Goal: Task Accomplishment & Management: Use online tool/utility

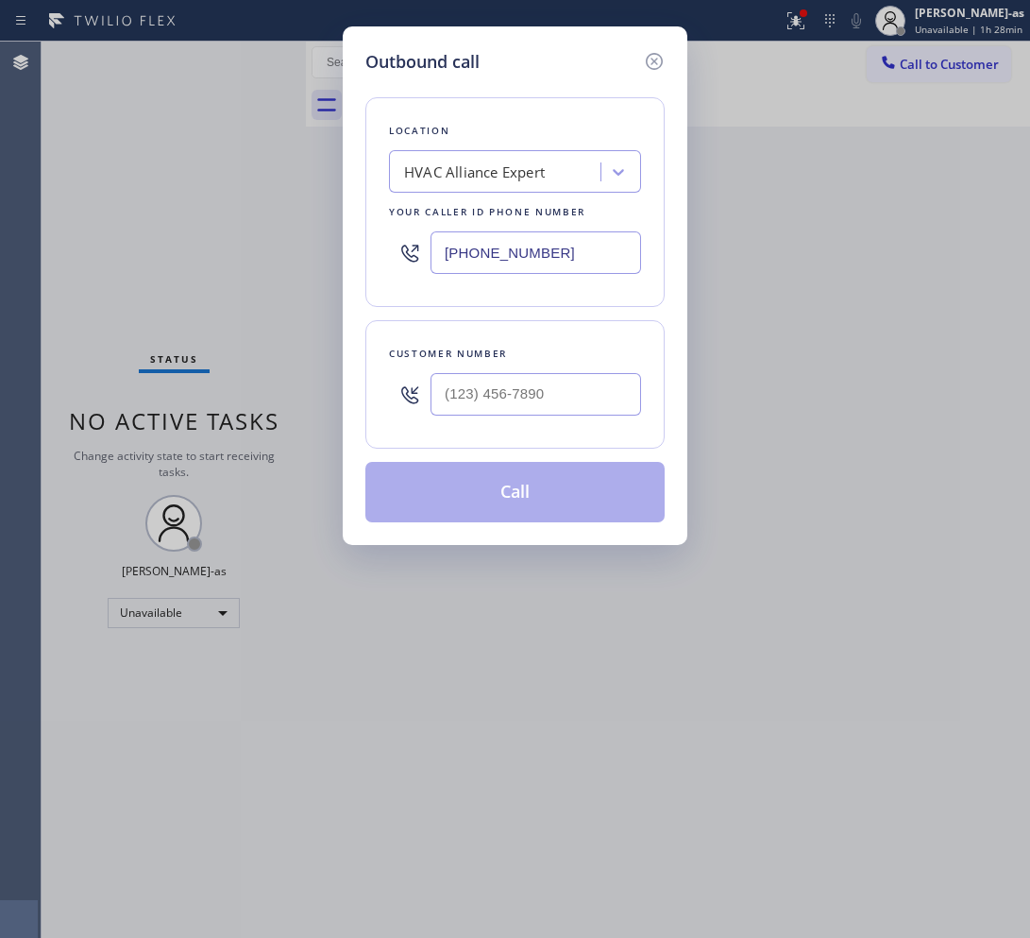
click at [555, 378] on input "text" at bounding box center [536, 394] width 211 height 42
paste input "408) 834-9162"
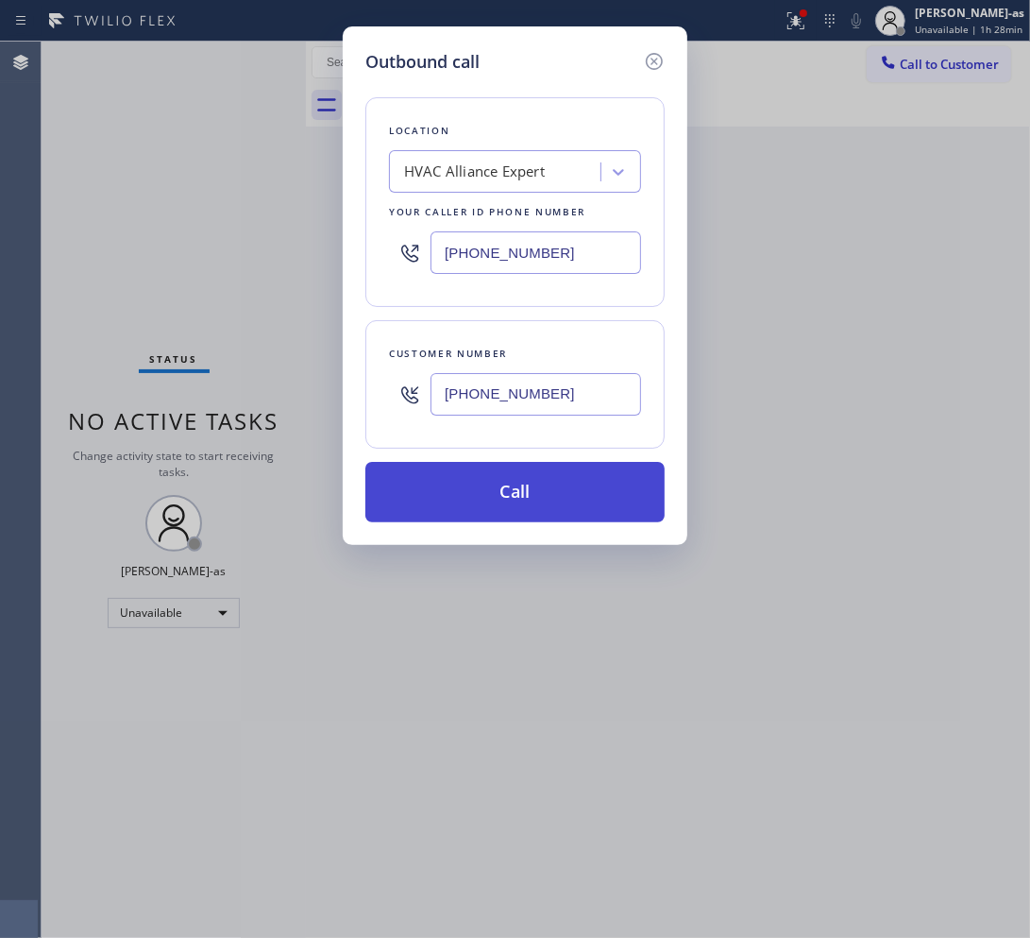
type input "[PHONE_NUMBER]"
click at [516, 510] on button "Call" at bounding box center [514, 492] width 299 height 60
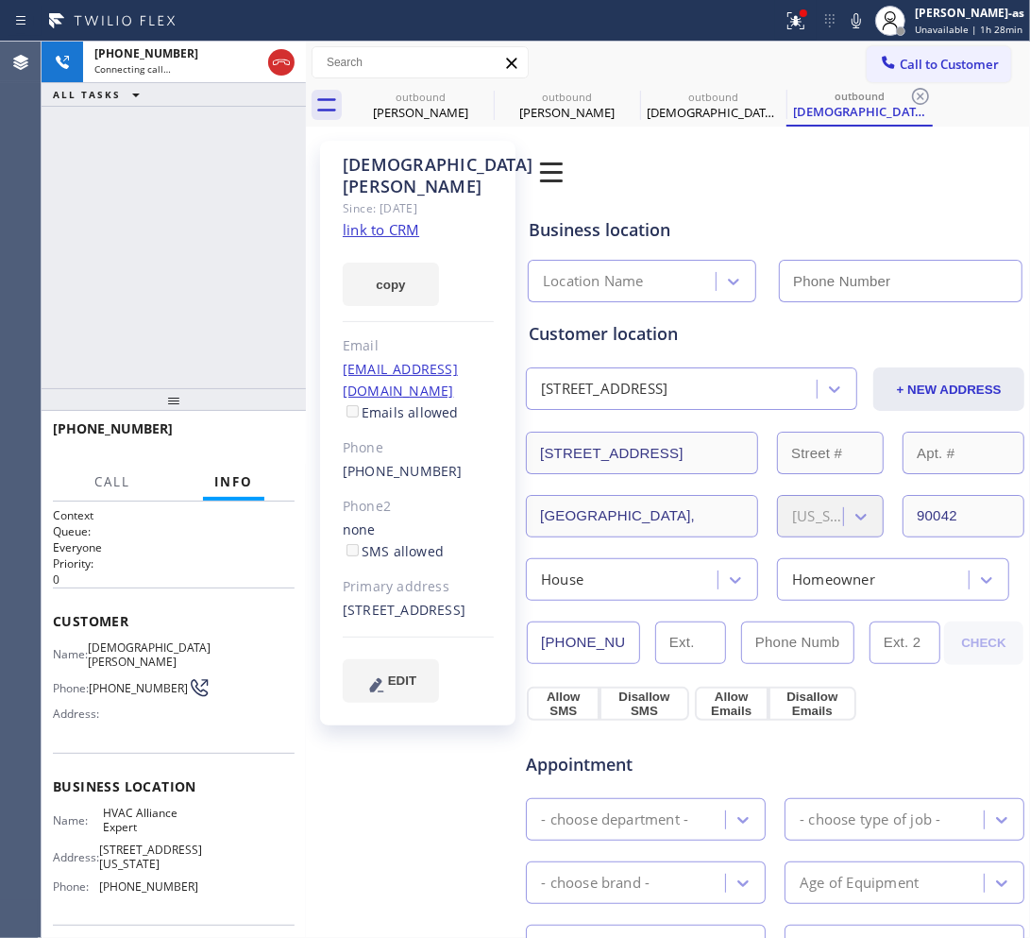
type input "[PHONE_NUMBER]"
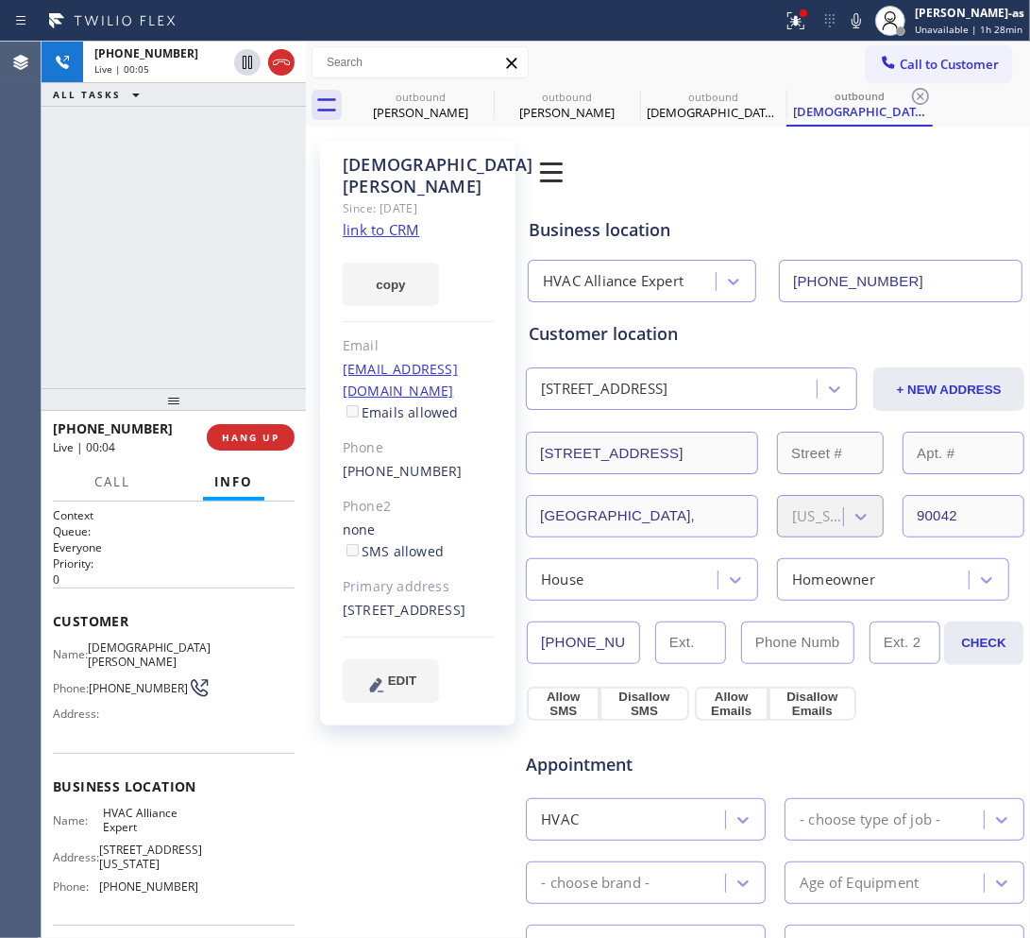
click at [119, 185] on div "[PHONE_NUMBER] Live | 00:05 ALL TASKS ALL TASKS ACTIVE TASKS TASKS IN WRAP UP" at bounding box center [174, 215] width 264 height 346
click at [288, 57] on icon at bounding box center [281, 62] width 23 height 23
click at [397, 220] on link "link to CRM" at bounding box center [381, 229] width 76 height 19
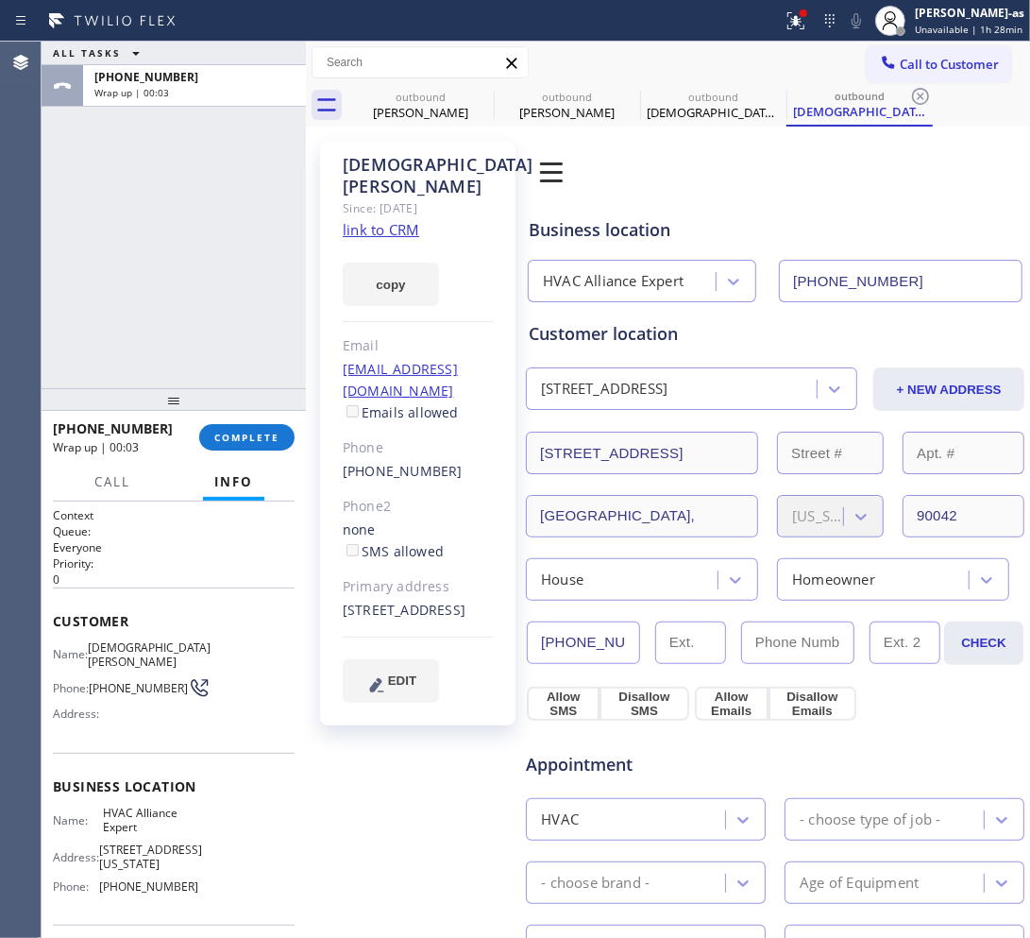
click at [239, 422] on div "[PHONE_NUMBER] Wrap up | 00:03 COMPLETE" at bounding box center [174, 437] width 242 height 49
click at [246, 436] on span "COMPLETE" at bounding box center [246, 437] width 65 height 13
click at [205, 342] on div "ALL TASKS ALL TASKS ACTIVE TASKS TASKS IN WRAP UP [PHONE_NUMBER] Wrap up | 00:07" at bounding box center [174, 215] width 264 height 346
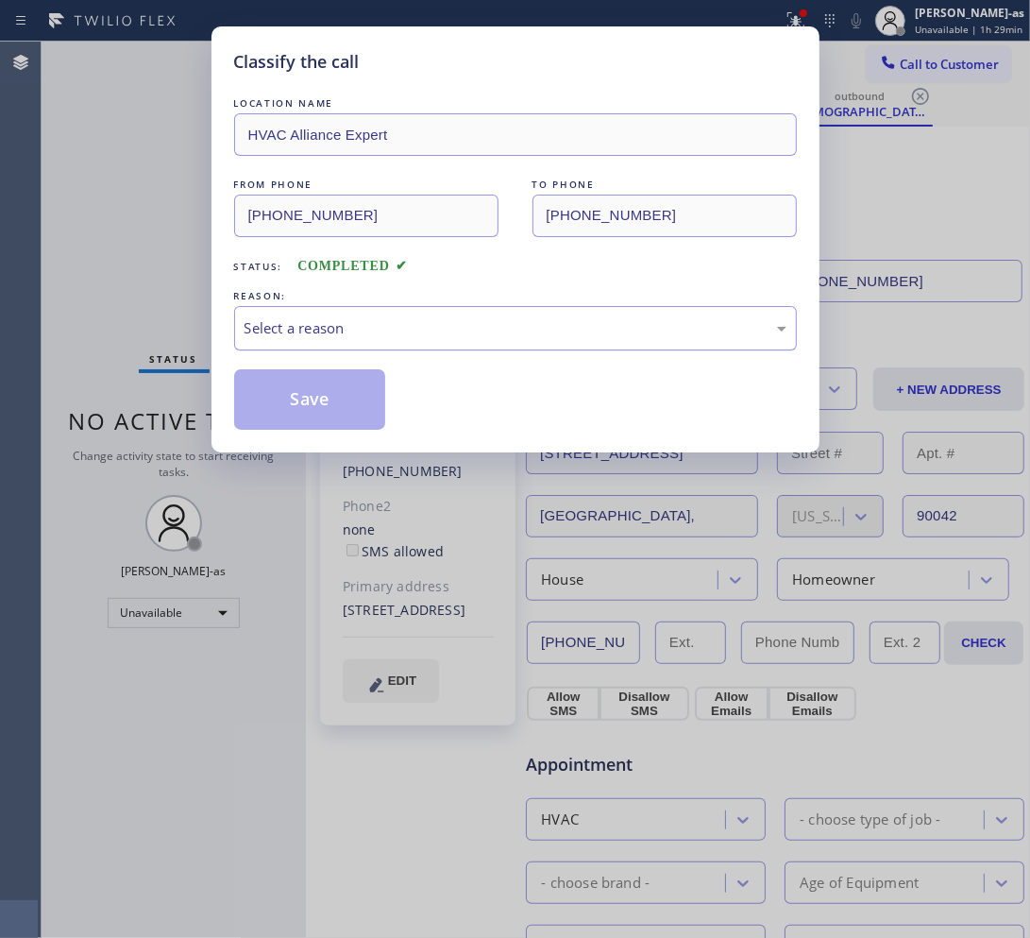
click at [512, 333] on div "Select a reason" at bounding box center [516, 328] width 542 height 22
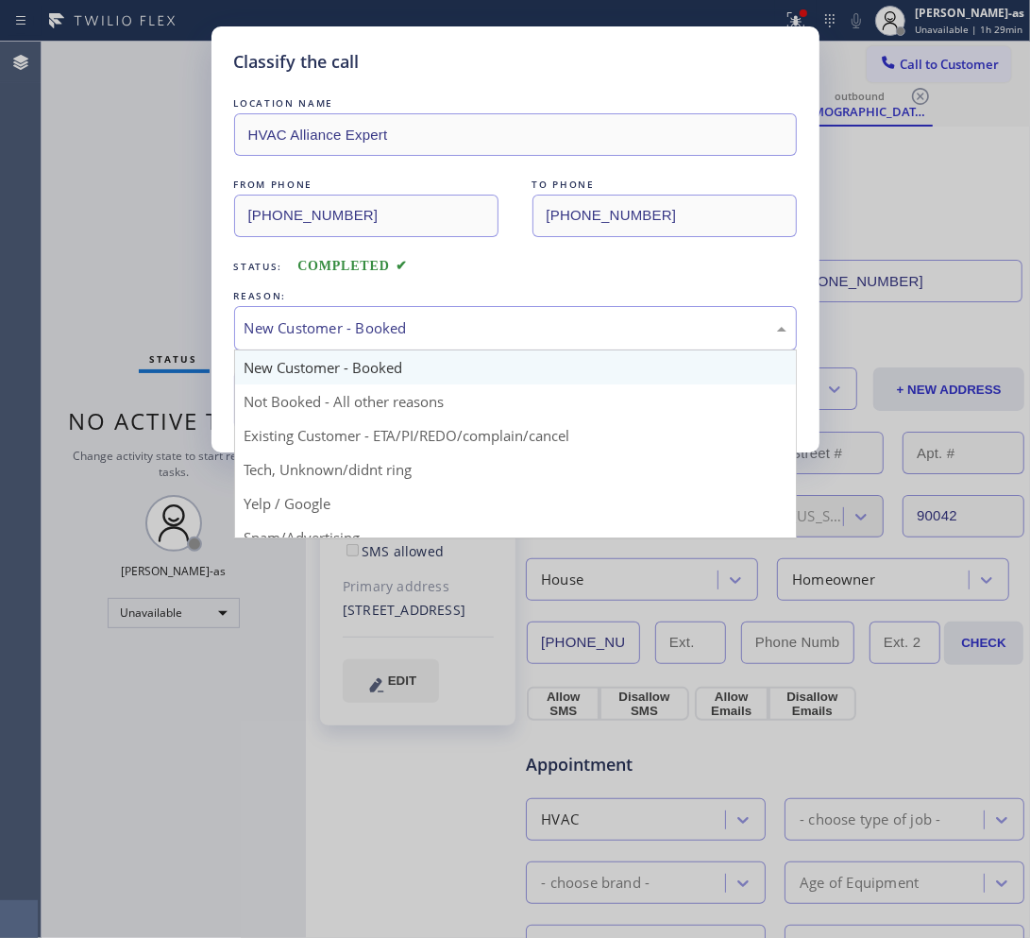
click at [354, 328] on div "New Customer - Booked" at bounding box center [516, 328] width 542 height 22
drag, startPoint x: 459, startPoint y: 440, endPoint x: 322, endPoint y: 392, distance: 145.1
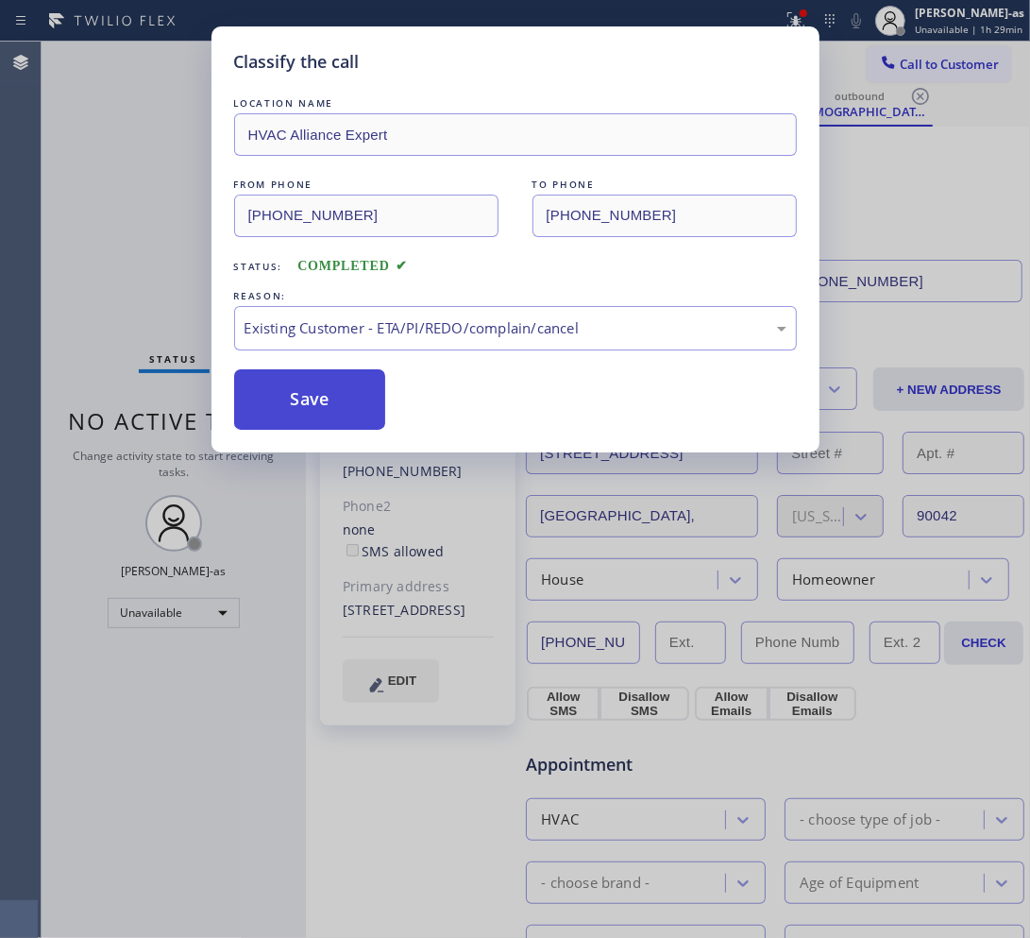
click at [321, 392] on button "Save" at bounding box center [310, 399] width 152 height 60
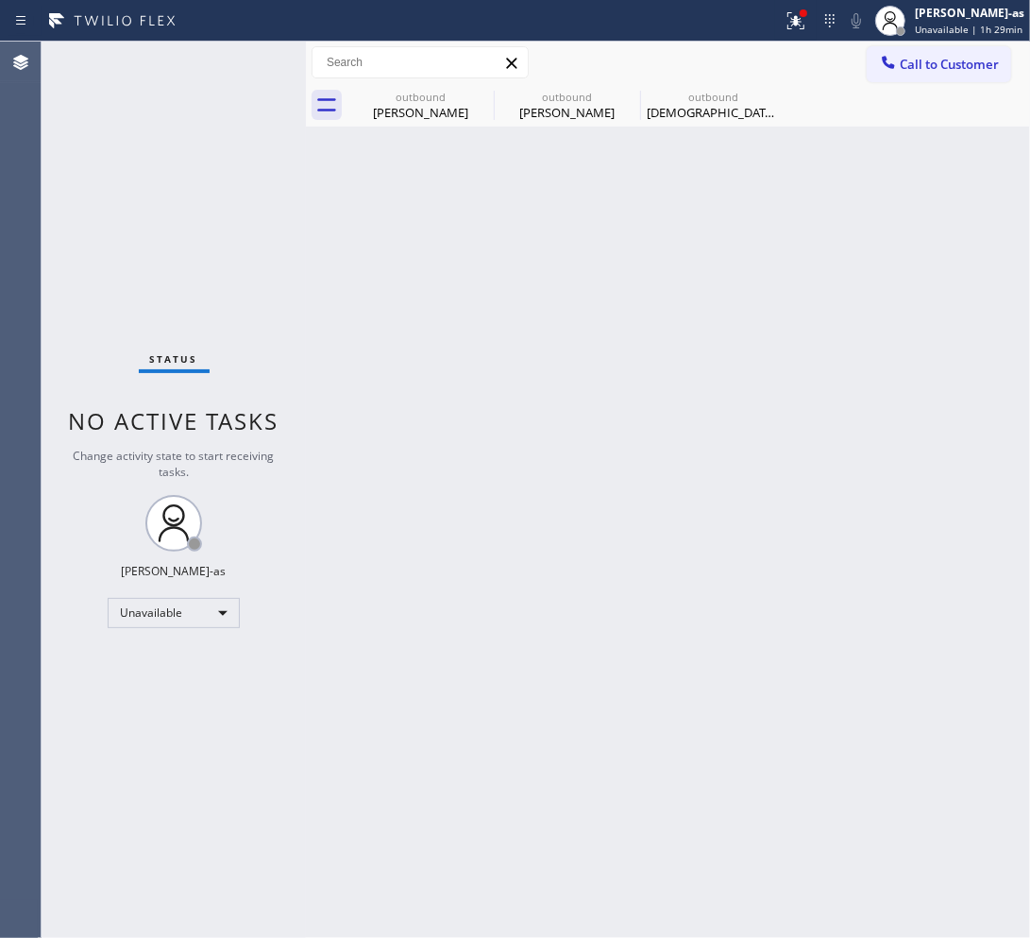
drag, startPoint x: 154, startPoint y: 154, endPoint x: 173, endPoint y: 154, distance: 18.9
click at [156, 154] on div "Status No active tasks Change activity state to start receiving tasks. [PERSON_…" at bounding box center [174, 490] width 264 height 896
drag, startPoint x: 421, startPoint y: 101, endPoint x: 477, endPoint y: 95, distance: 56.0
click at [426, 101] on div "outbound" at bounding box center [420, 97] width 143 height 14
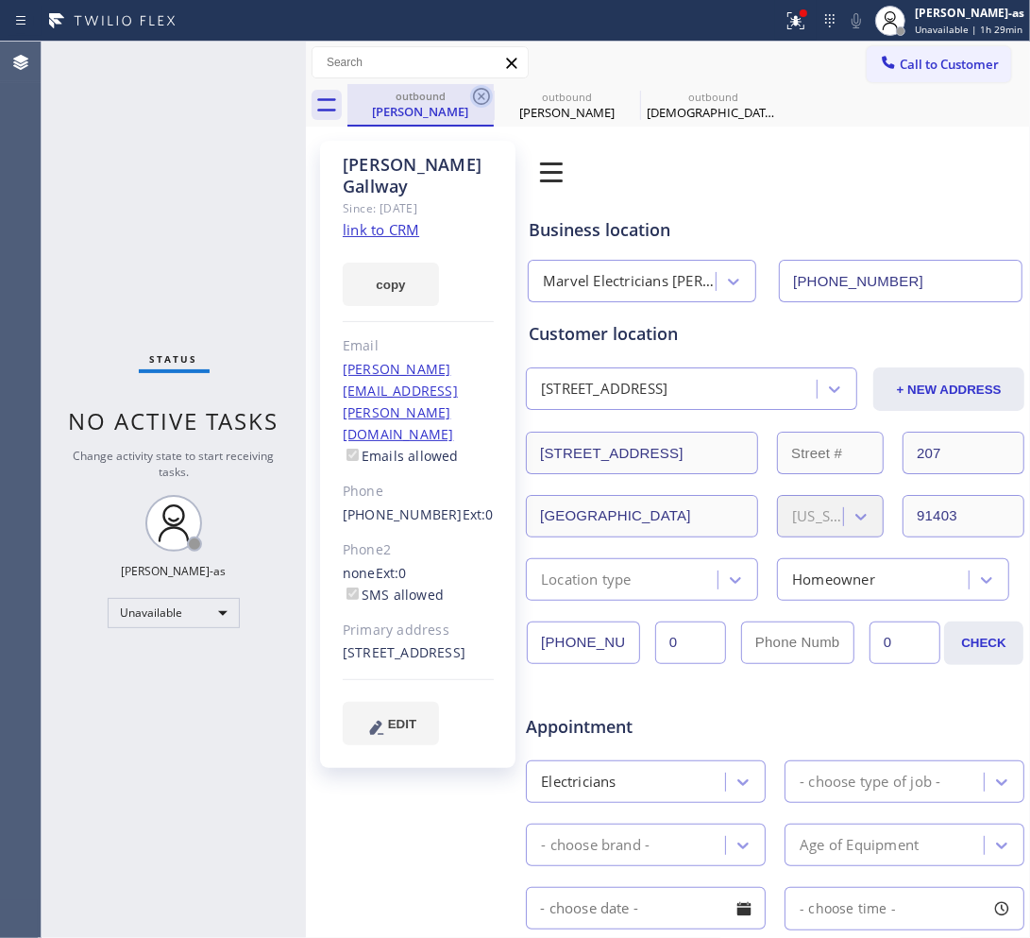
type input "[PHONE_NUMBER]"
click at [477, 95] on icon at bounding box center [481, 96] width 23 height 23
click at [0, 0] on icon at bounding box center [0, 0] width 0 height 0
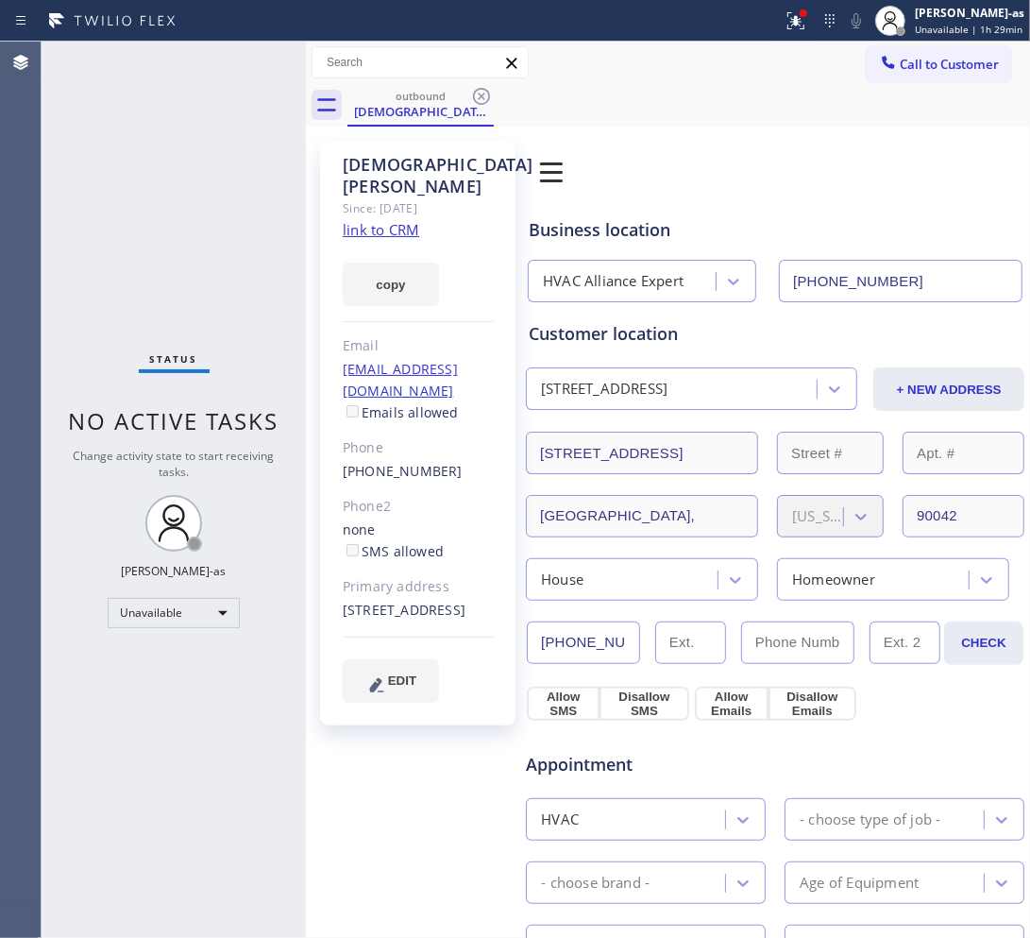
click at [477, 95] on icon at bounding box center [481, 96] width 23 height 23
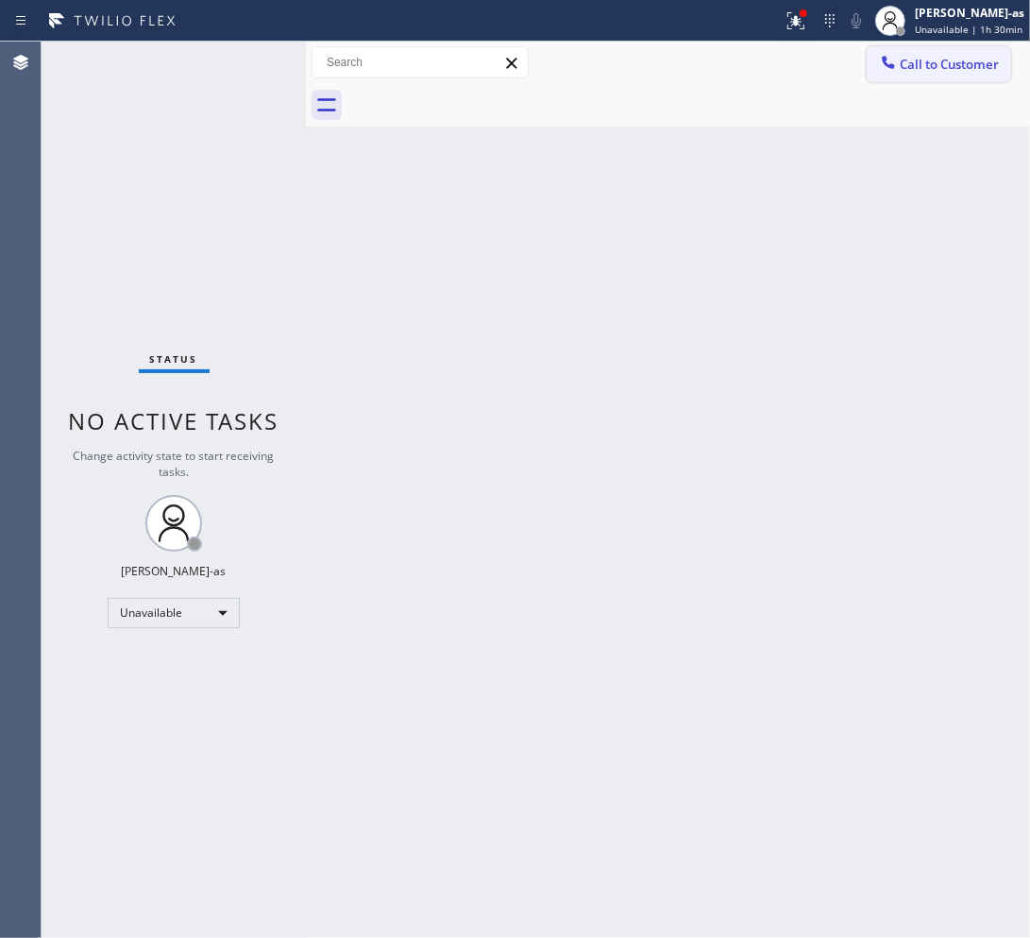
click at [921, 63] on span "Call to Customer" at bounding box center [949, 64] width 99 height 17
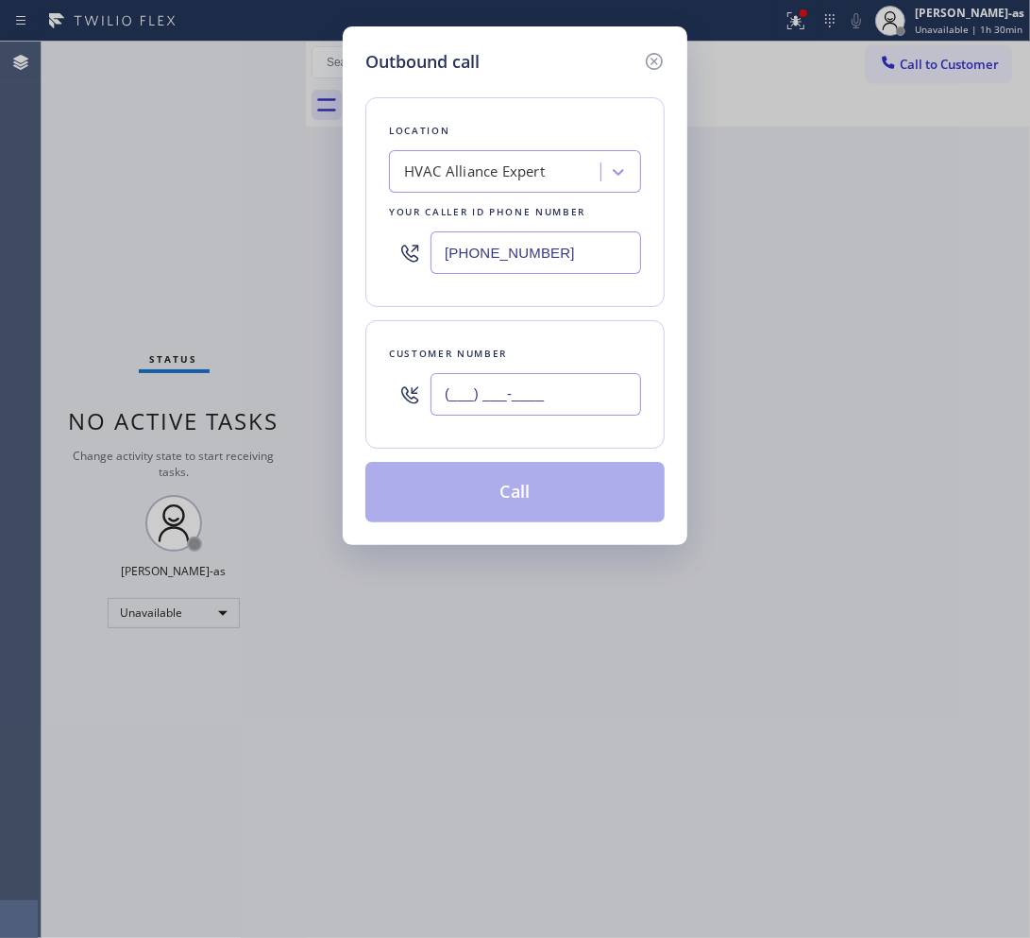
click at [480, 398] on input "(___) ___-____" at bounding box center [536, 394] width 211 height 42
paste input "310) 936-3871"
type input "[PHONE_NUMBER]"
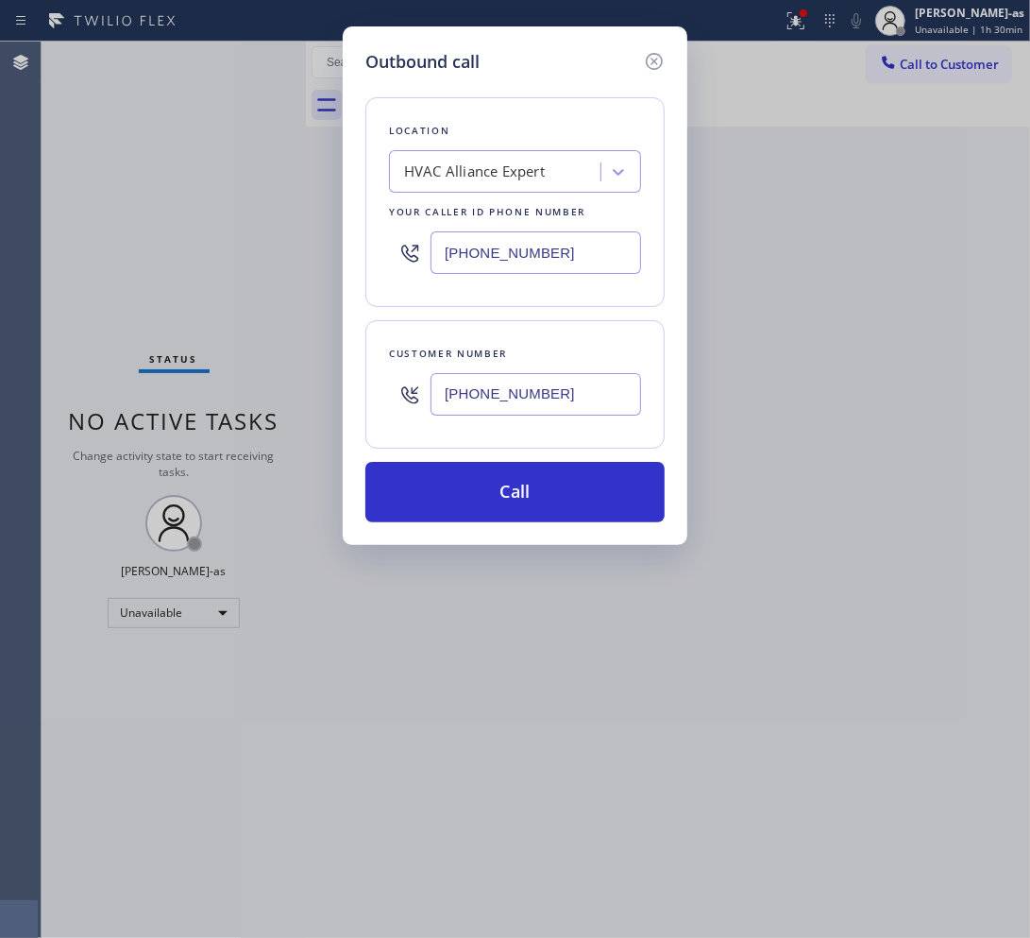
click at [498, 140] on div "Location" at bounding box center [515, 131] width 252 height 20
click at [512, 168] on div "HVAC Alliance Expert" at bounding box center [474, 172] width 141 height 22
type input "5 Star Appliance Repair"
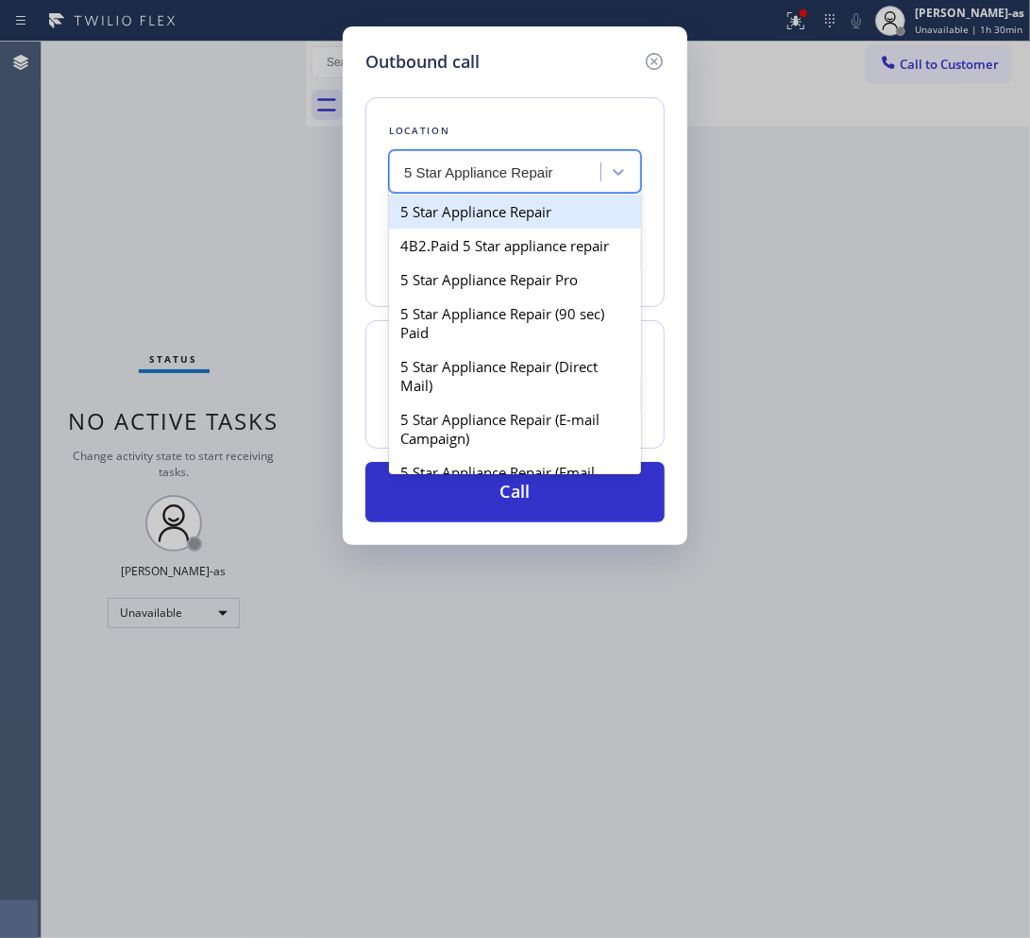
click at [497, 210] on div "5 Star Appliance Repair" at bounding box center [515, 211] width 252 height 34
type input "[PHONE_NUMBER]"
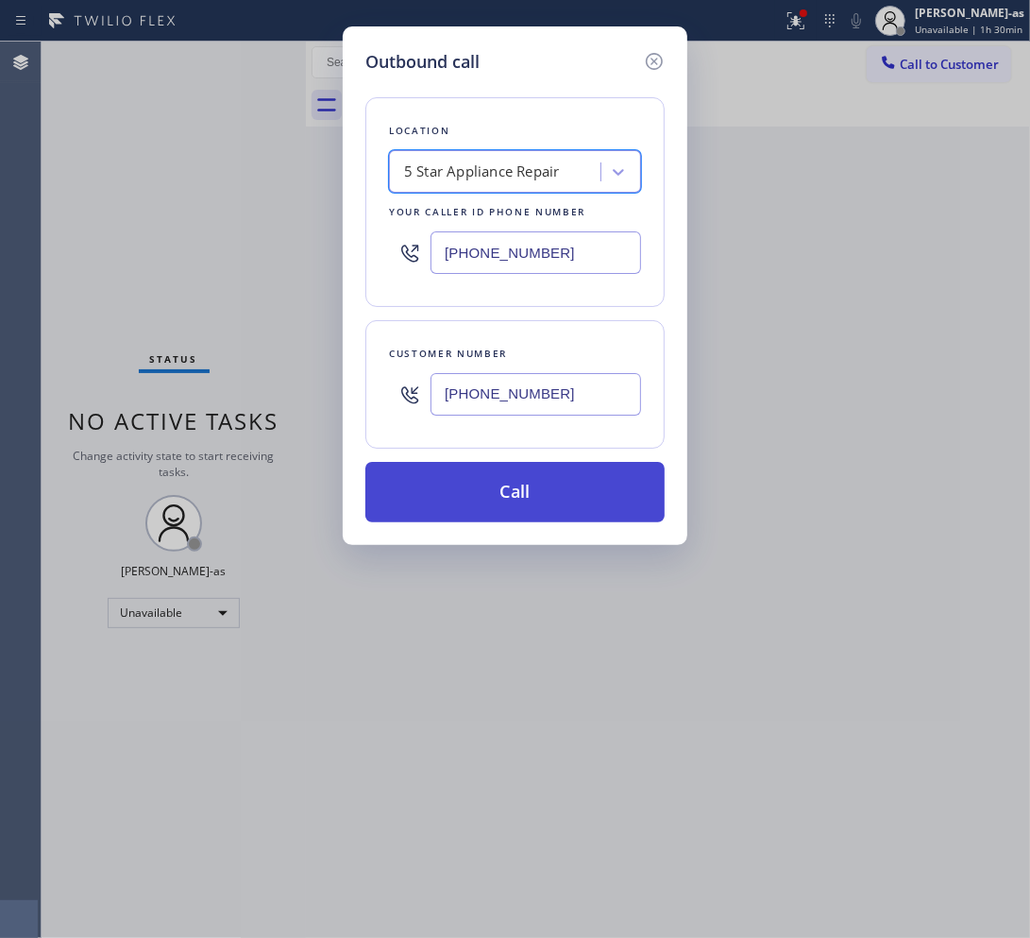
click at [481, 496] on button "Call" at bounding box center [514, 492] width 299 height 60
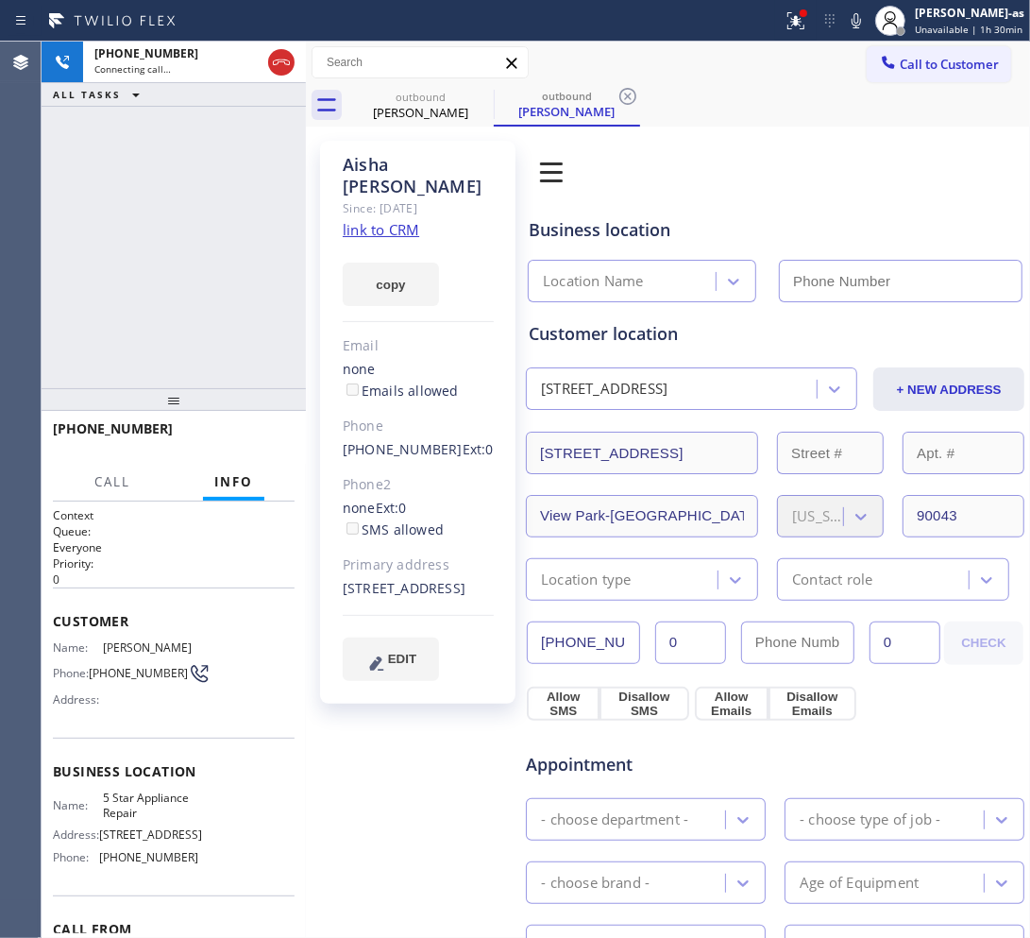
click at [394, 220] on link "link to CRM" at bounding box center [381, 229] width 76 height 19
type input "[PHONE_NUMBER]"
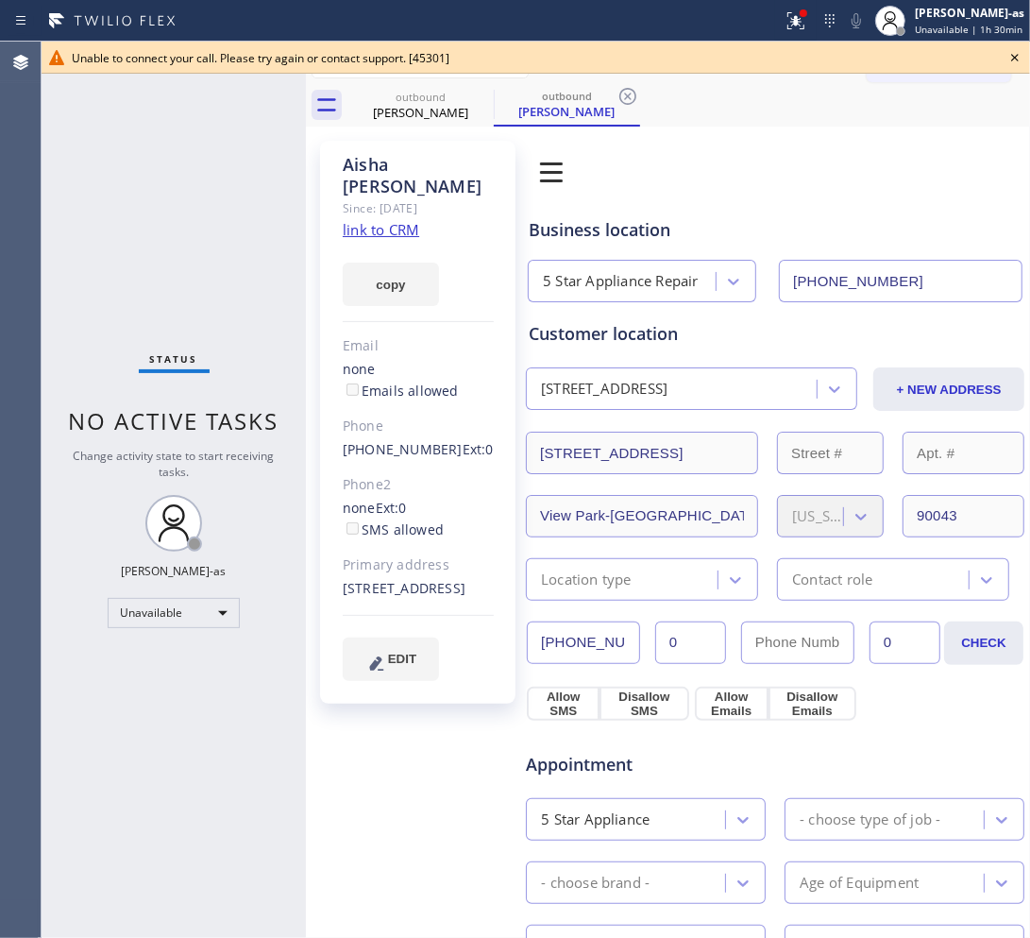
click at [163, 225] on div "Status No active tasks Change activity state to start receiving tasks. [PERSON_…" at bounding box center [174, 490] width 264 height 896
click at [397, 93] on div "outbound" at bounding box center [420, 97] width 143 height 14
click at [473, 99] on icon at bounding box center [481, 96] width 23 height 23
click at [617, 99] on icon at bounding box center [628, 96] width 23 height 23
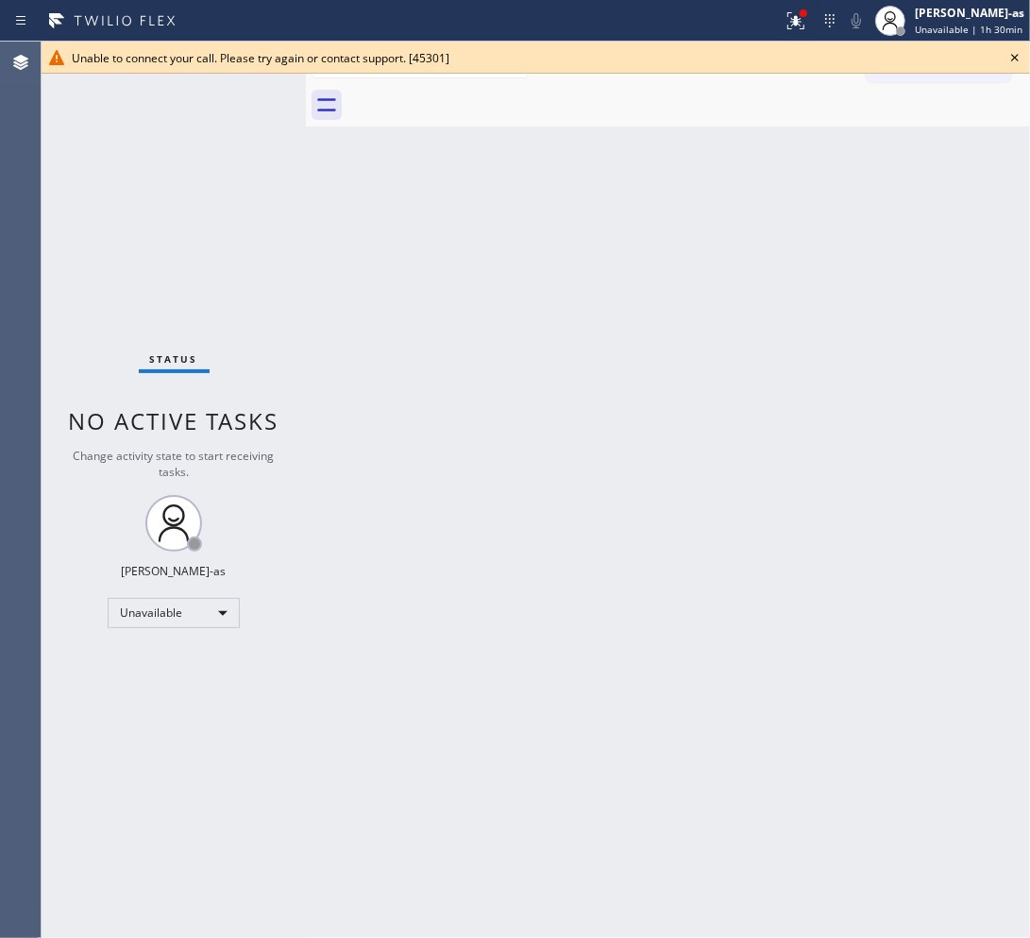
click at [477, 96] on div at bounding box center [688, 105] width 683 height 42
click at [540, 395] on div "Back to Dashboard Change Sender ID Customers Technicians Select a contact Outbo…" at bounding box center [668, 490] width 724 height 896
click at [502, 498] on div "Back to Dashboard Change Sender ID Customers Technicians Select a contact Outbo…" at bounding box center [668, 490] width 724 height 896
click at [1016, 55] on icon at bounding box center [1015, 57] width 23 height 23
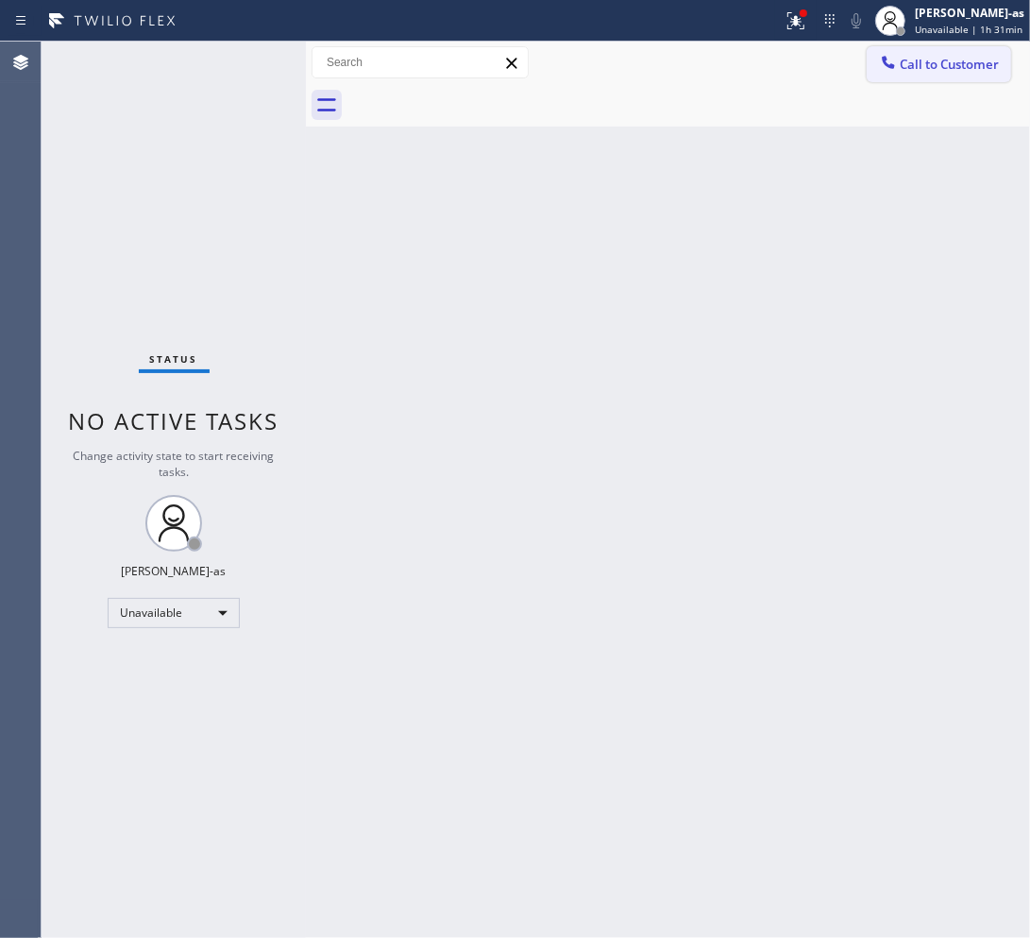
click at [945, 68] on span "Call to Customer" at bounding box center [949, 64] width 99 height 17
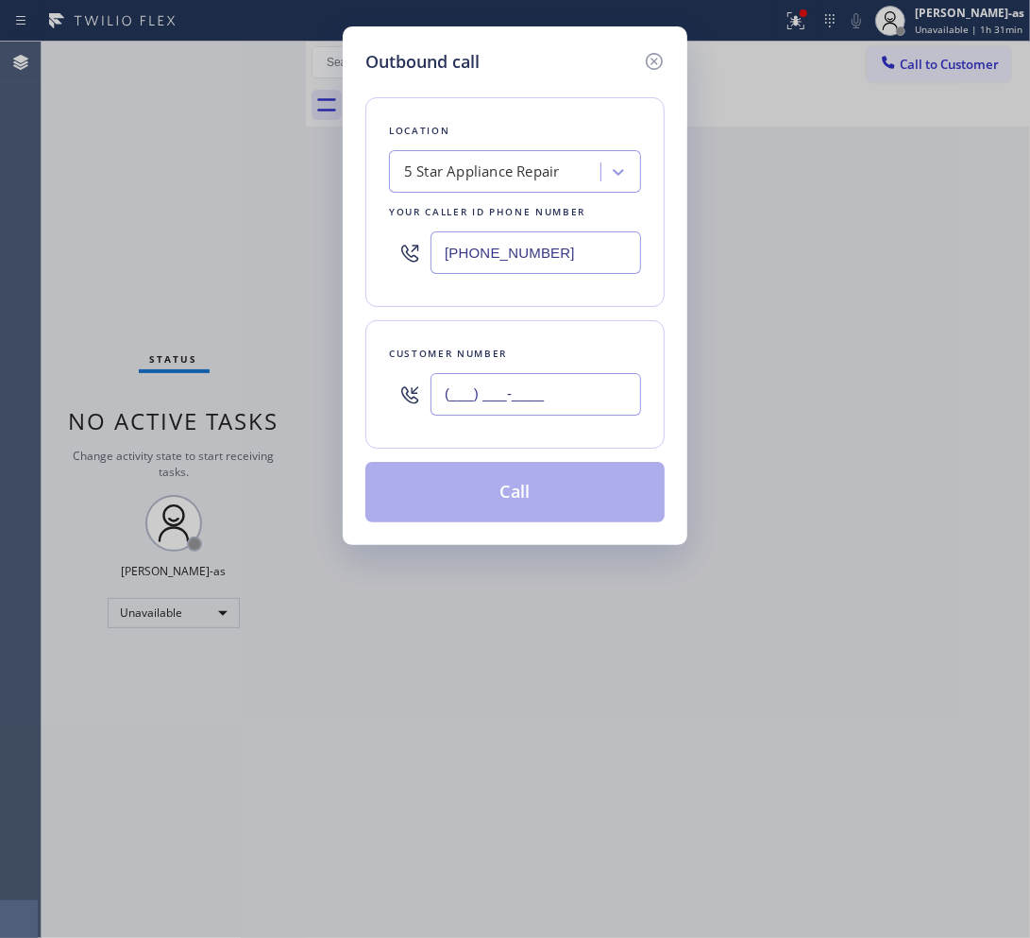
click at [574, 404] on input "(___) ___-____" at bounding box center [536, 394] width 211 height 42
paste input "323) 491-4300"
type input "[PHONE_NUMBER]"
click at [465, 171] on div "5 Star Appliance Repair" at bounding box center [482, 172] width 156 height 22
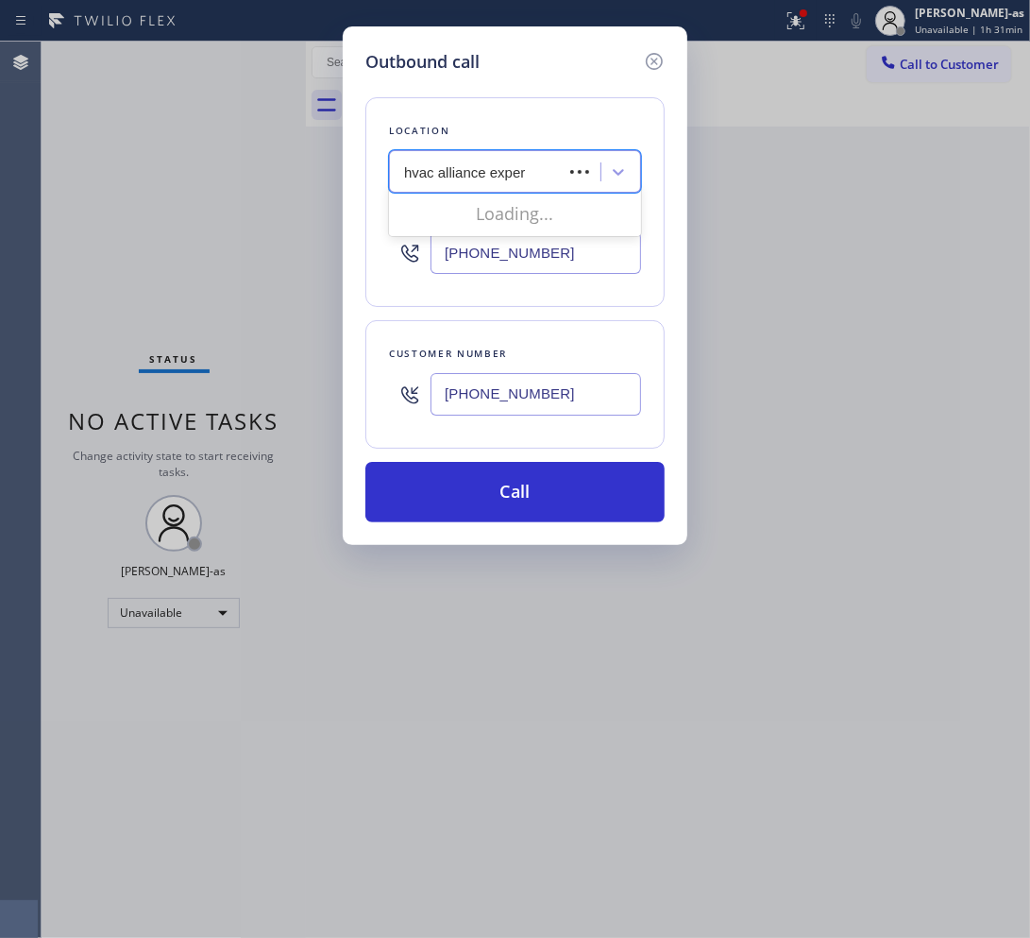
type input "hvac alliance expert"
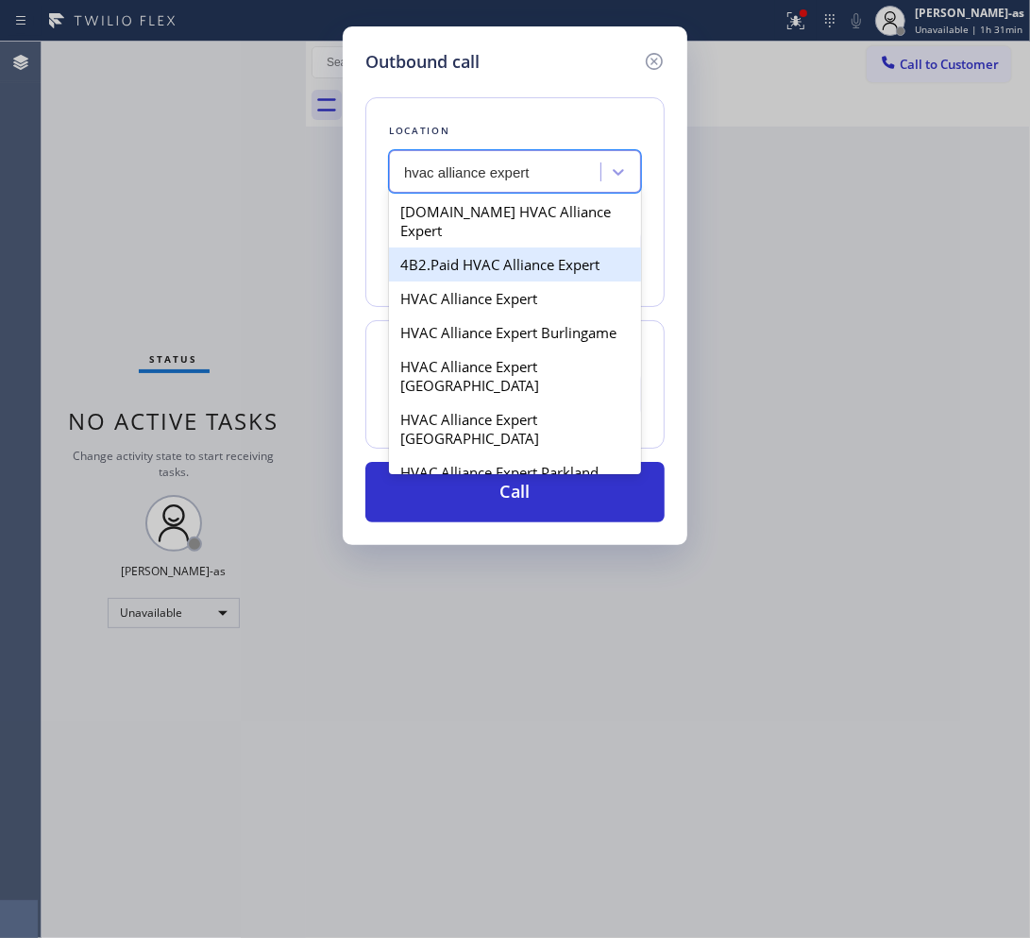
click at [494, 247] on div "4B2.Paid HVAC Alliance Expert" at bounding box center [515, 264] width 252 height 34
type input "[PHONE_NUMBER]"
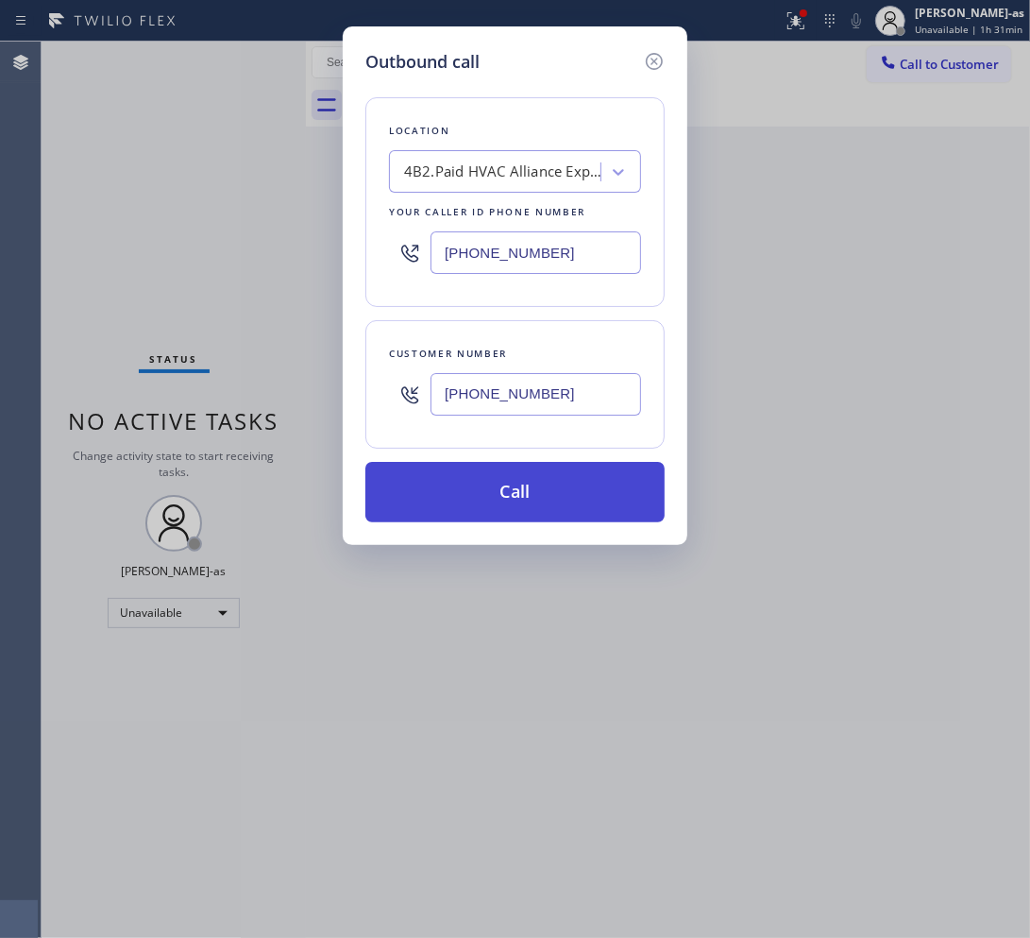
click at [498, 483] on button "Call" at bounding box center [514, 492] width 299 height 60
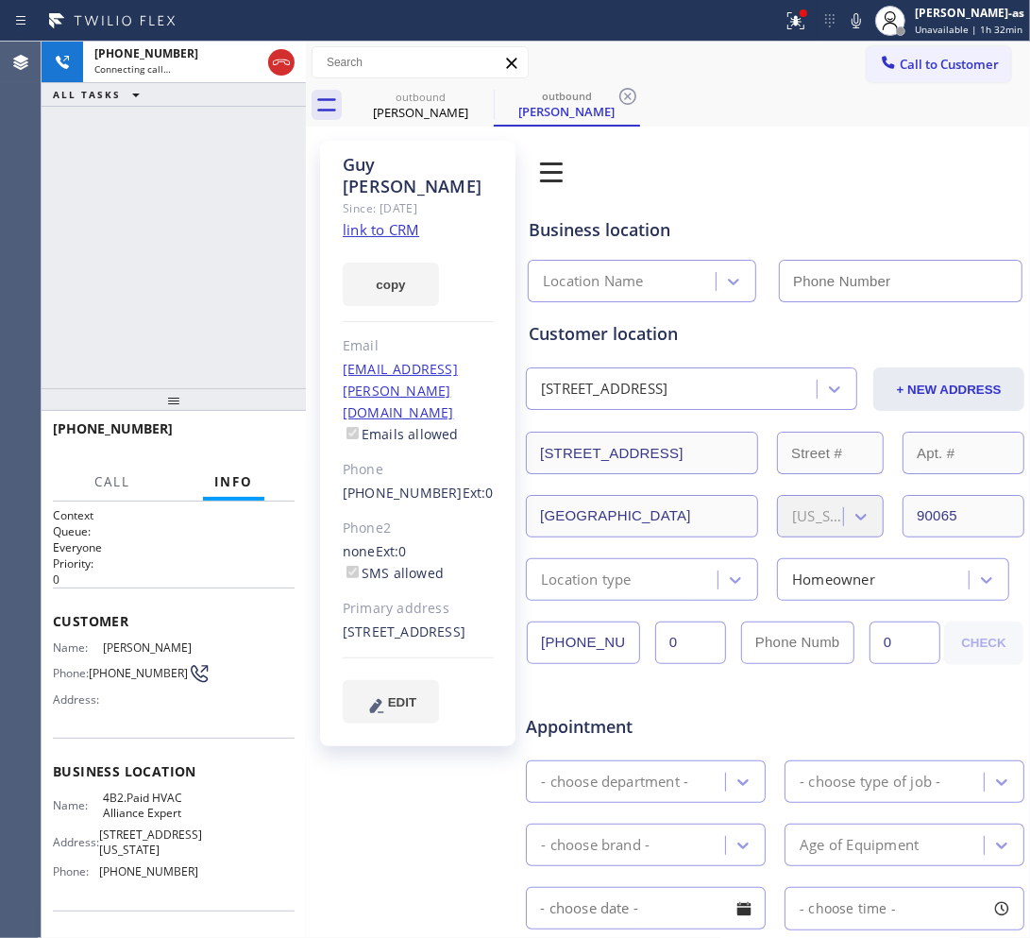
click at [245, 266] on div "[PHONE_NUMBER] Connecting call… ALL TASKS ALL TASKS ACTIVE TASKS TASKS IN WRAP …" at bounding box center [174, 215] width 264 height 346
click at [370, 220] on link "link to CRM" at bounding box center [381, 229] width 76 height 19
type input "[PHONE_NUMBER]"
drag, startPoint x: 100, startPoint y: 218, endPoint x: 218, endPoint y: 130, distance: 147.1
click at [106, 219] on div "[PHONE_NUMBER] Live | 00:14 ALL TASKS ALL TASKS ACTIVE TASKS TASKS IN WRAP UP" at bounding box center [174, 215] width 264 height 346
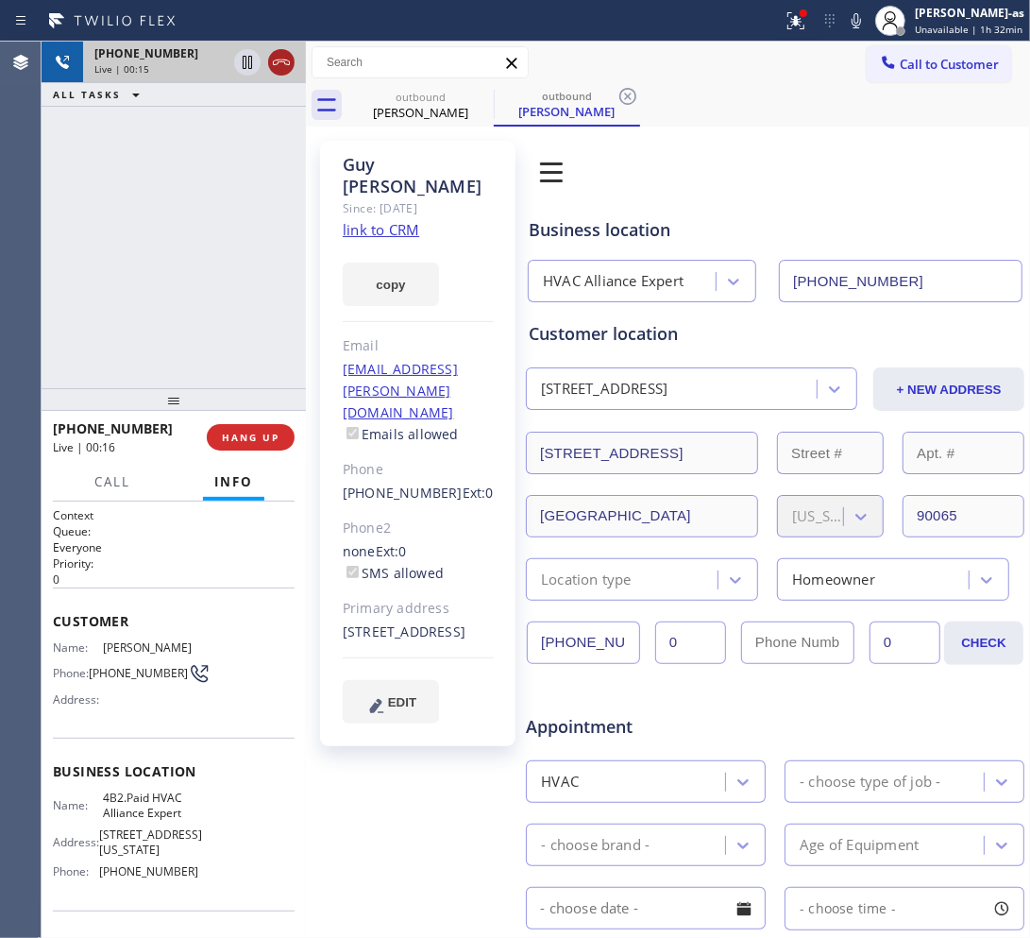
click at [268, 63] on div at bounding box center [281, 62] width 26 height 23
drag, startPoint x: 192, startPoint y: 360, endPoint x: 199, endPoint y: 456, distance: 96.6
click at [199, 380] on div "[PHONE_NUMBER] Live | 00:16 ALL TASKS ALL TASKS ACTIVE TASKS TASKS IN WRAP UP" at bounding box center [174, 215] width 264 height 346
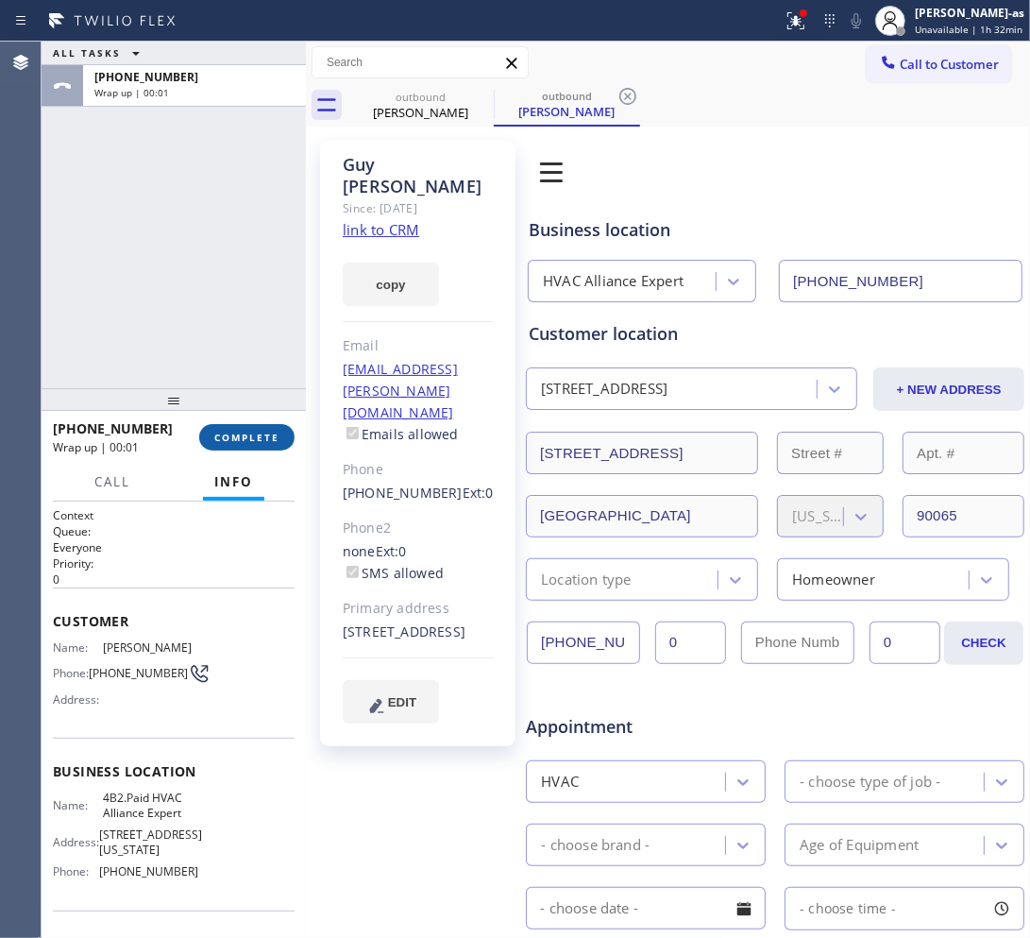
click at [218, 441] on span "COMPLETE" at bounding box center [246, 437] width 65 height 13
drag, startPoint x: 219, startPoint y: 393, endPoint x: 229, endPoint y: 412, distance: 21.5
click at [219, 394] on div at bounding box center [174, 399] width 264 height 23
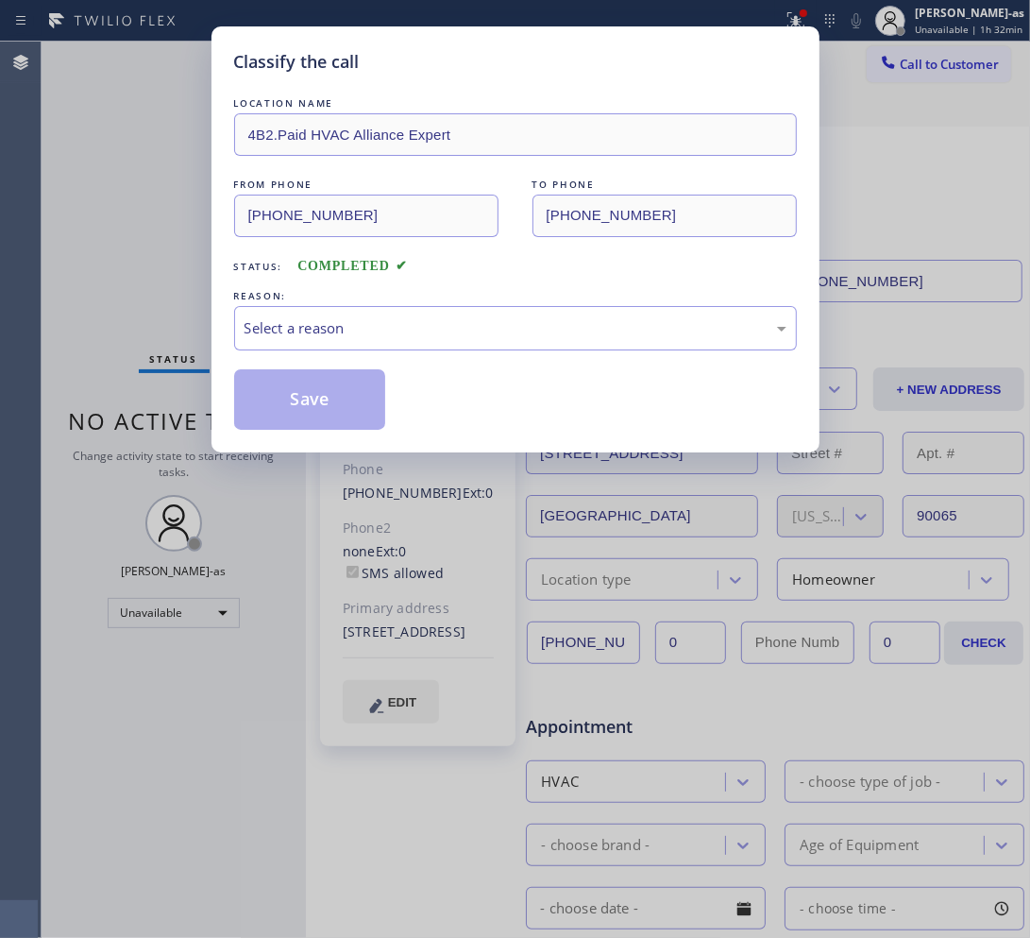
click at [265, 440] on div "Classify the call LOCATION NAME 4B2.Paid HVAC Alliance Expert FROM PHONE [PHONE…" at bounding box center [515, 239] width 608 height 426
click at [328, 327] on div "Select a reason" at bounding box center [516, 328] width 542 height 22
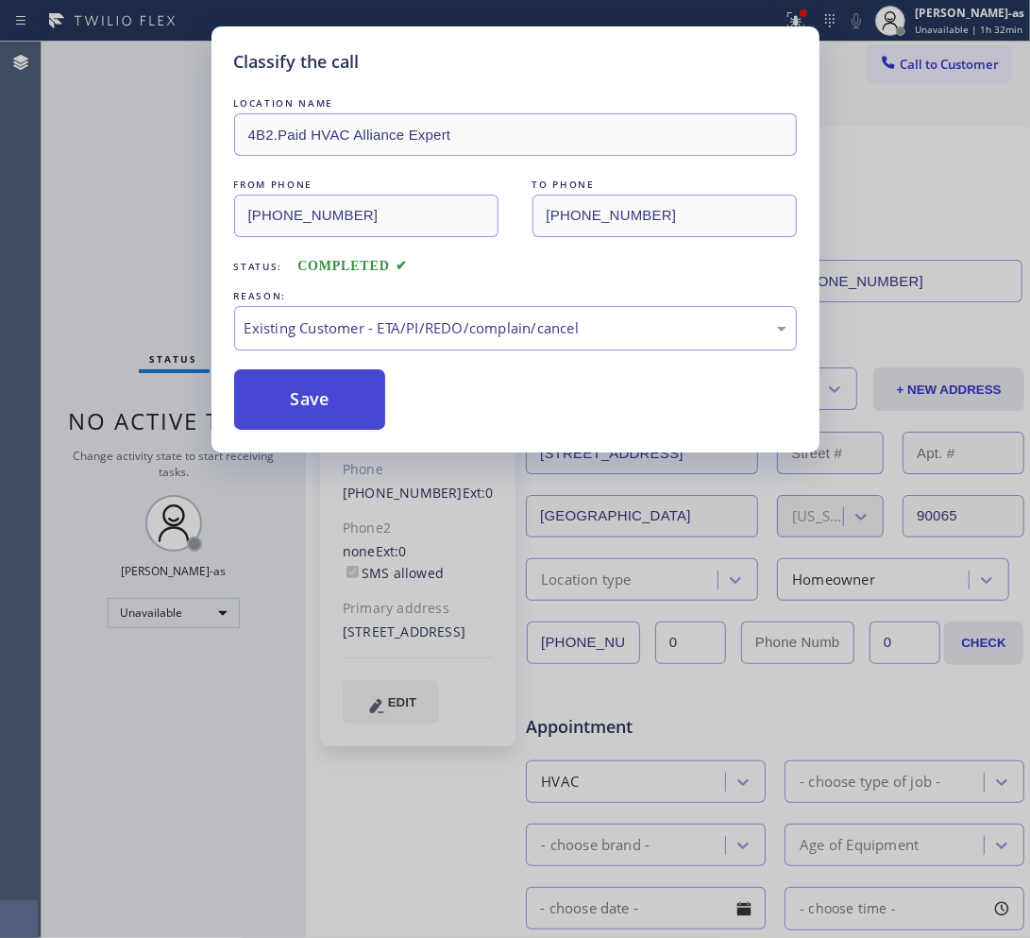
click at [349, 397] on button "Save" at bounding box center [310, 399] width 152 height 60
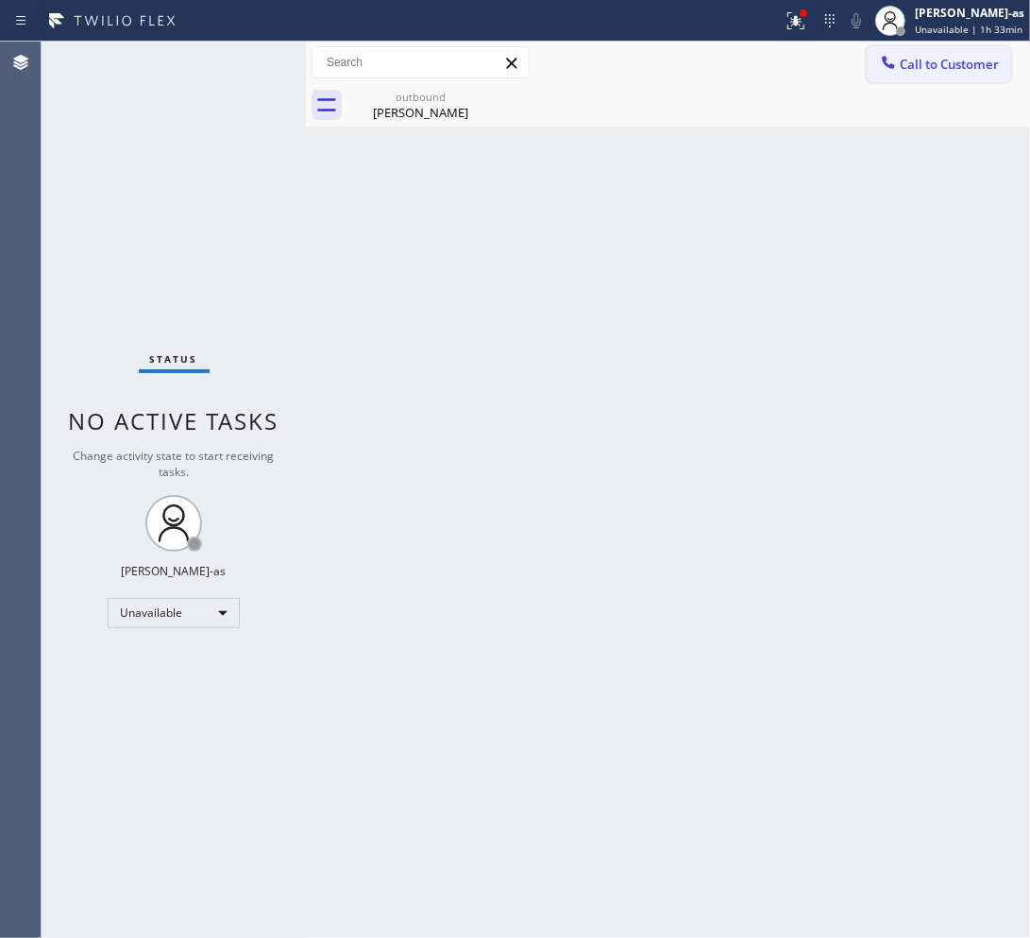
click at [922, 47] on button "Call to Customer" at bounding box center [939, 64] width 144 height 36
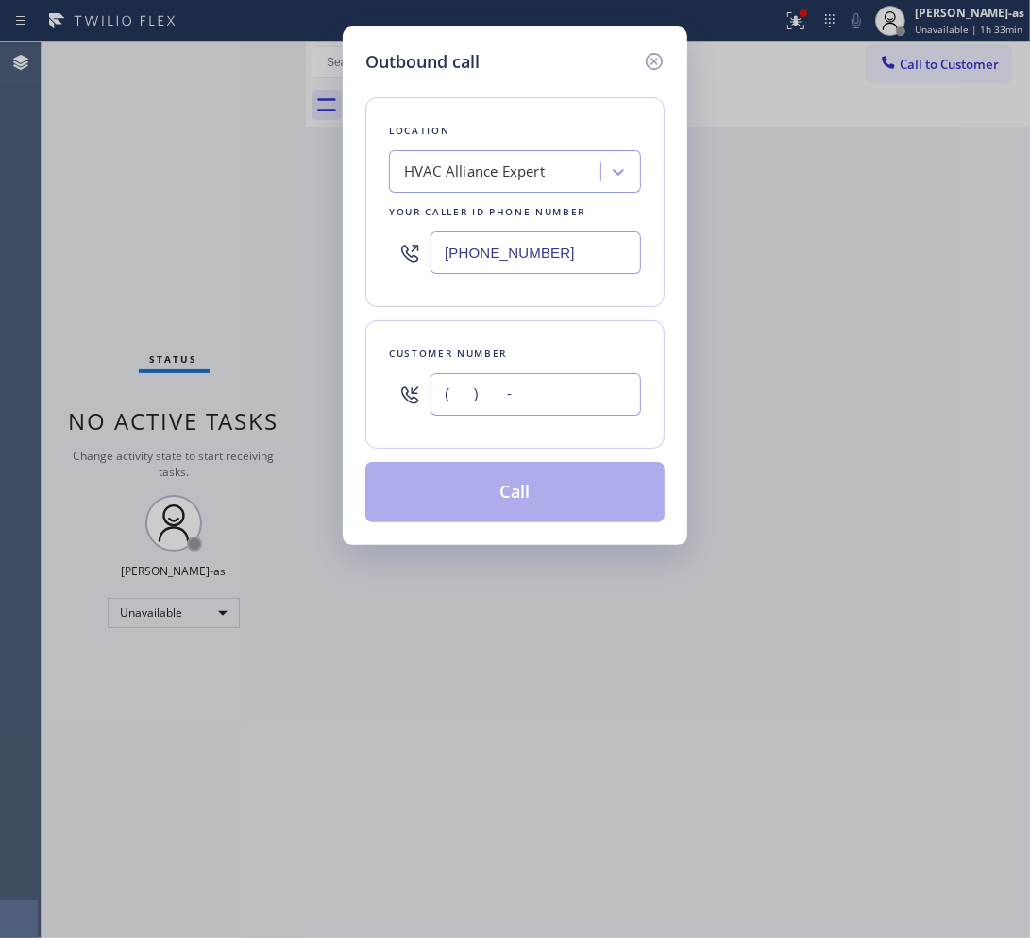
click at [545, 397] on input "(___) ___-____" at bounding box center [536, 394] width 211 height 42
paste input "949) 633-0063"
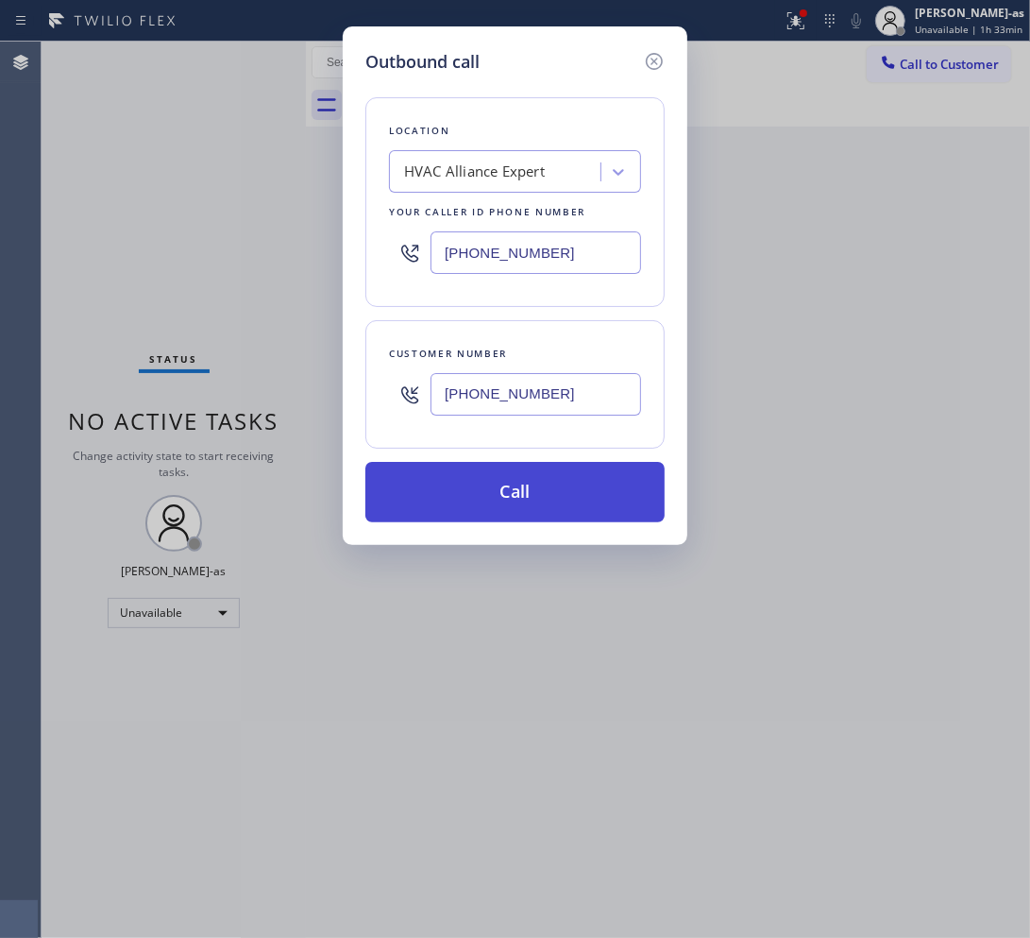
type input "[PHONE_NUMBER]"
click at [565, 496] on button "Call" at bounding box center [514, 492] width 299 height 60
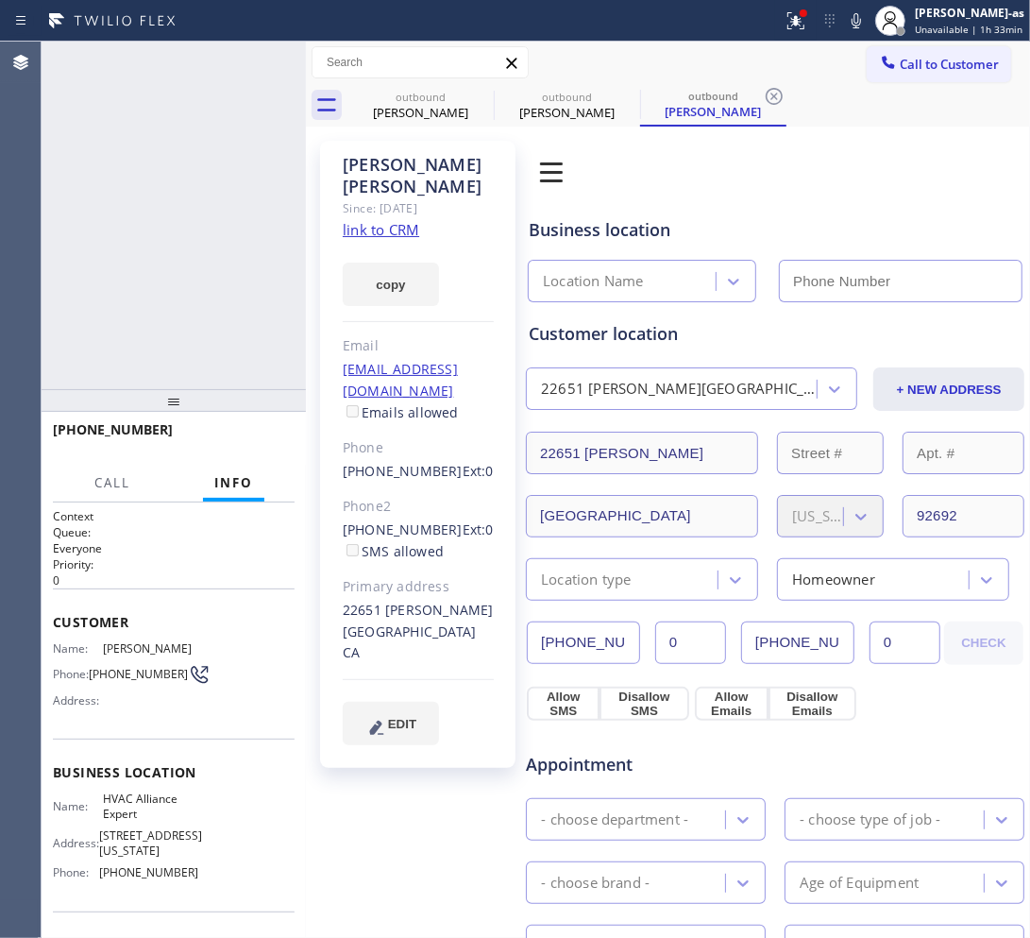
type input "[PHONE_NUMBER]"
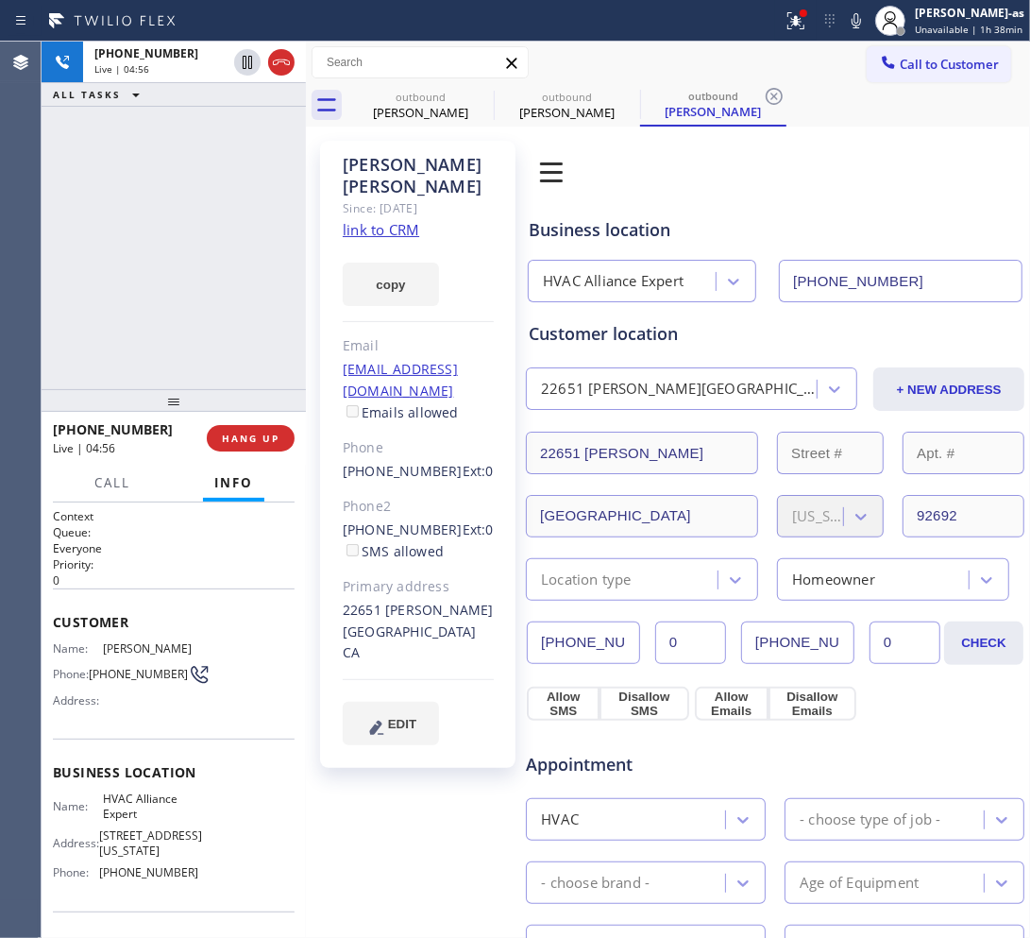
click at [156, 170] on div "[PHONE_NUMBER] Live | 04:56 ALL TASKS ALL TASKS ACTIVE TASKS TASKS IN WRAP UP" at bounding box center [174, 215] width 264 height 347
drag, startPoint x: 151, startPoint y: 260, endPoint x: 242, endPoint y: 321, distance: 109.5
click at [154, 258] on div "[PHONE_NUMBER] Live | 04:57 ALL TASKS ALL TASKS ACTIVE TASKS TASKS IN WRAP UP" at bounding box center [174, 215] width 264 height 347
drag, startPoint x: 203, startPoint y: 316, endPoint x: 247, endPoint y: 426, distance: 118.2
click at [199, 346] on div "[PHONE_NUMBER] Live | 04:57 ALL TASKS ALL TASKS ACTIVE TASKS TASKS IN WRAP UP" at bounding box center [174, 215] width 264 height 347
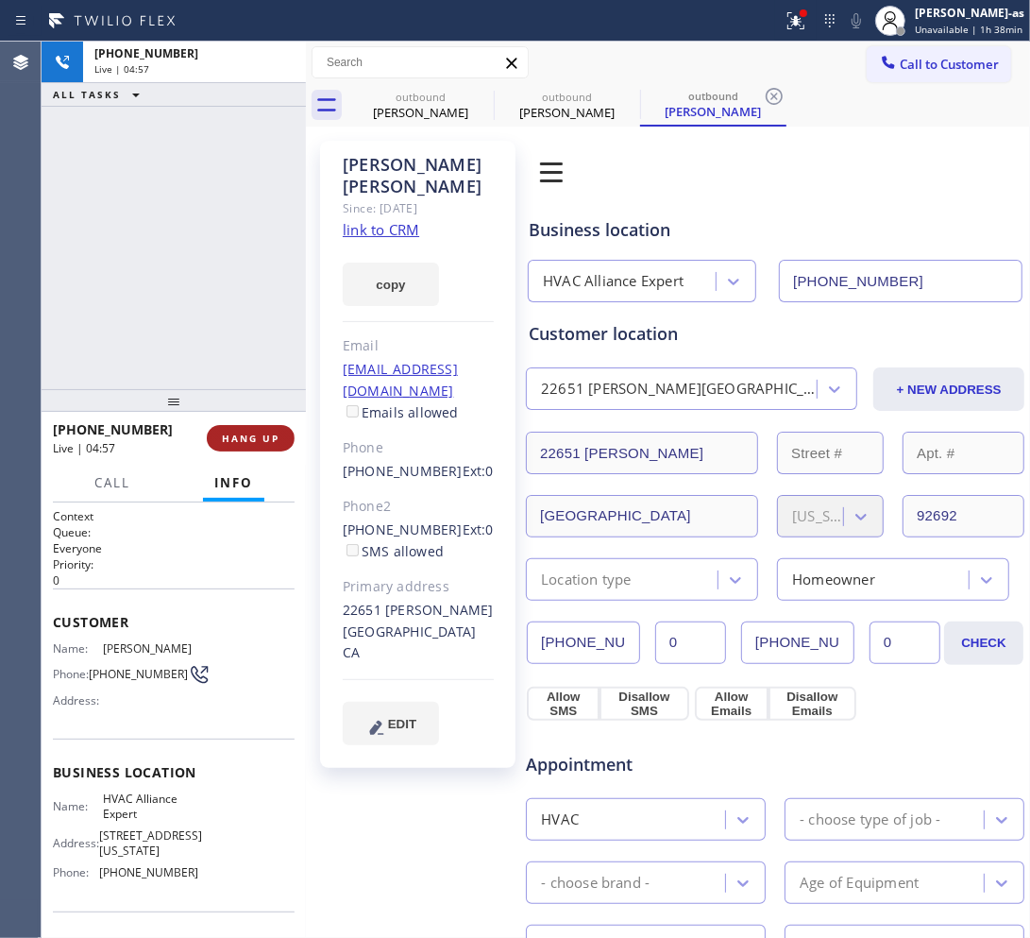
click at [247, 422] on div "[PHONE_NUMBER] Live | 04:57 HANG UP" at bounding box center [174, 438] width 242 height 49
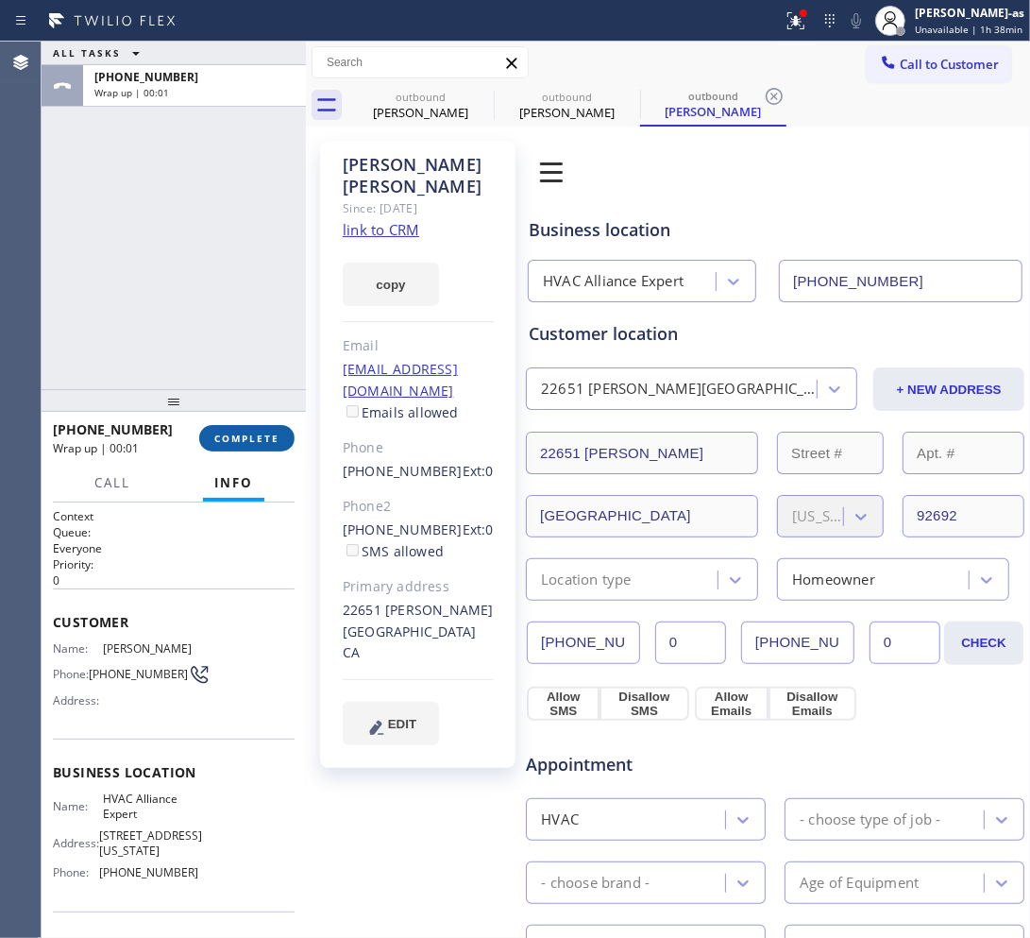
click at [251, 434] on span "COMPLETE" at bounding box center [246, 437] width 65 height 13
click at [210, 283] on div "ALL TASKS ALL TASKS ACTIVE TASKS TASKS IN WRAP UP [PHONE_NUMBER] Wrap up | 00:02" at bounding box center [174, 215] width 264 height 347
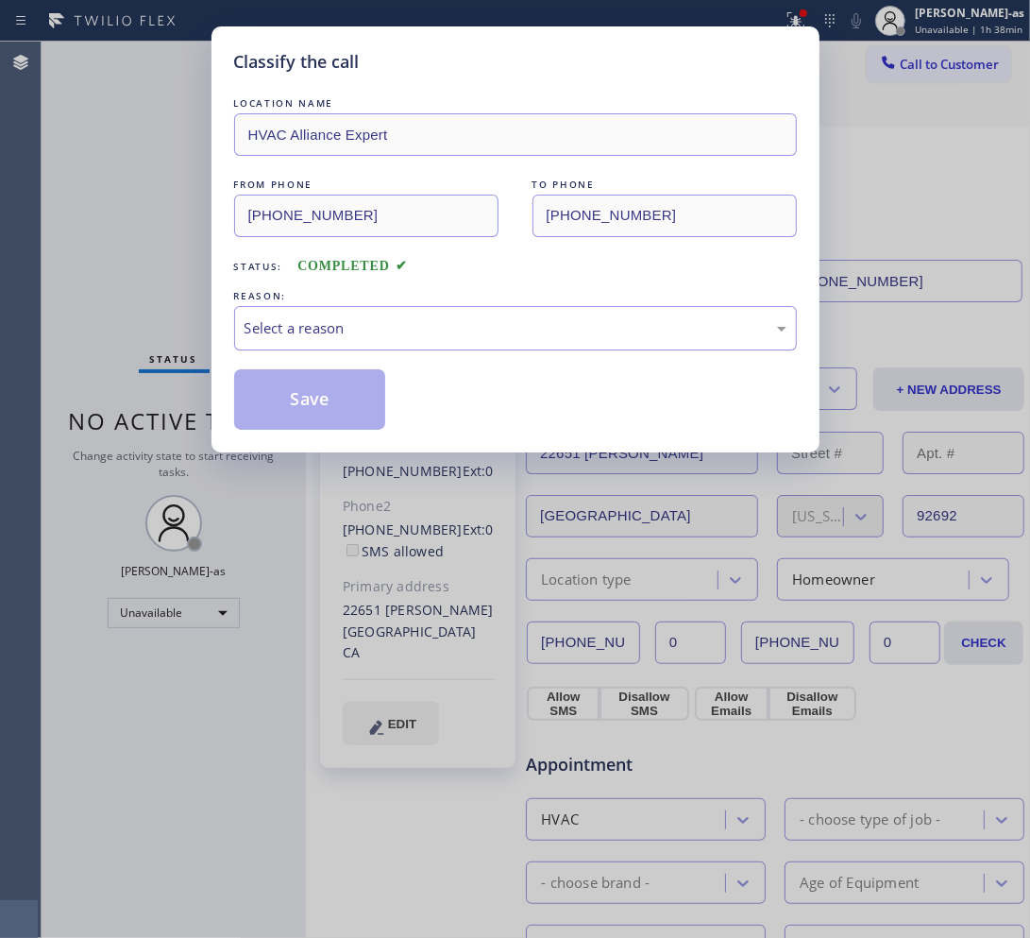
drag, startPoint x: 271, startPoint y: 336, endPoint x: 291, endPoint y: 335, distance: 19.8
click at [272, 333] on div "Select a reason" at bounding box center [516, 328] width 542 height 22
click at [296, 415] on button "Save" at bounding box center [310, 399] width 152 height 60
click at [159, 196] on div "Classify the call LOCATION NAME HVAC Alliance Expert FROM PHONE [PHONE_NUMBER] …" at bounding box center [515, 469] width 1030 height 938
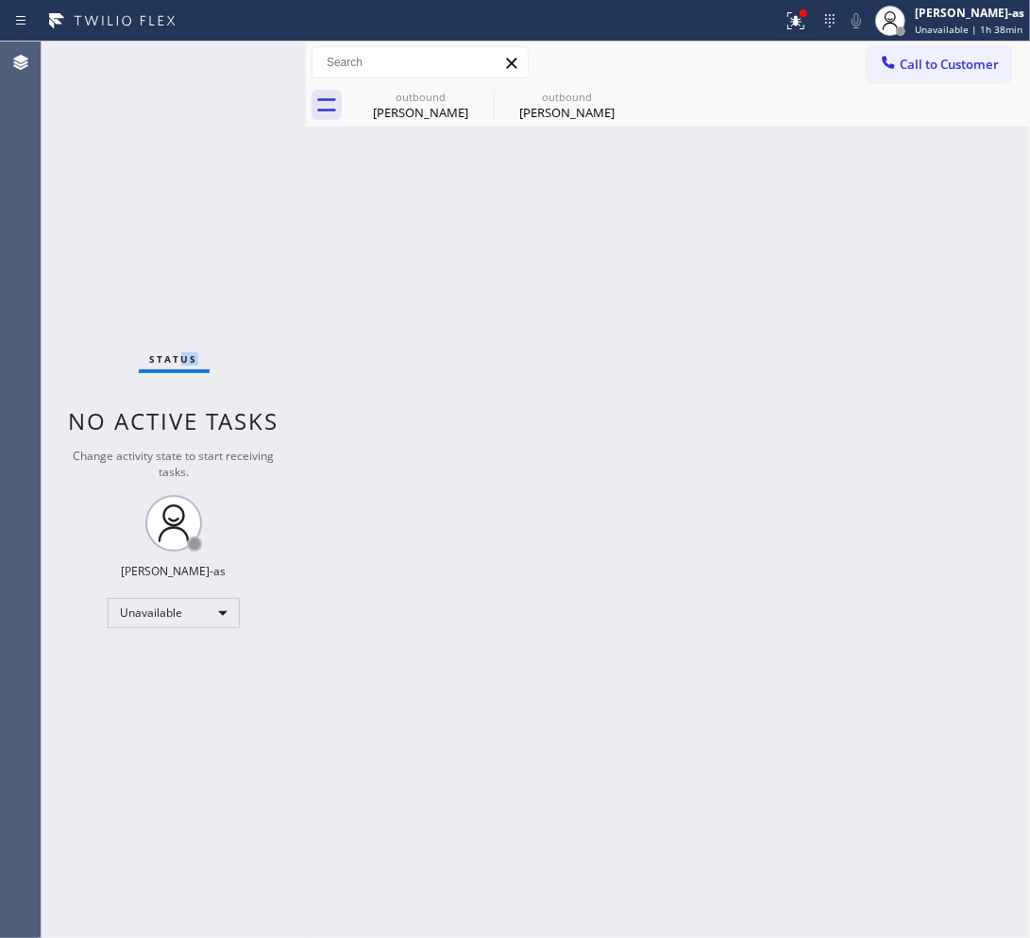
click at [209, 217] on div "Status No active tasks Change activity state to start receiving tasks. [PERSON_…" at bounding box center [174, 490] width 264 height 896
click at [426, 104] on div "[PERSON_NAME]" at bounding box center [420, 112] width 143 height 17
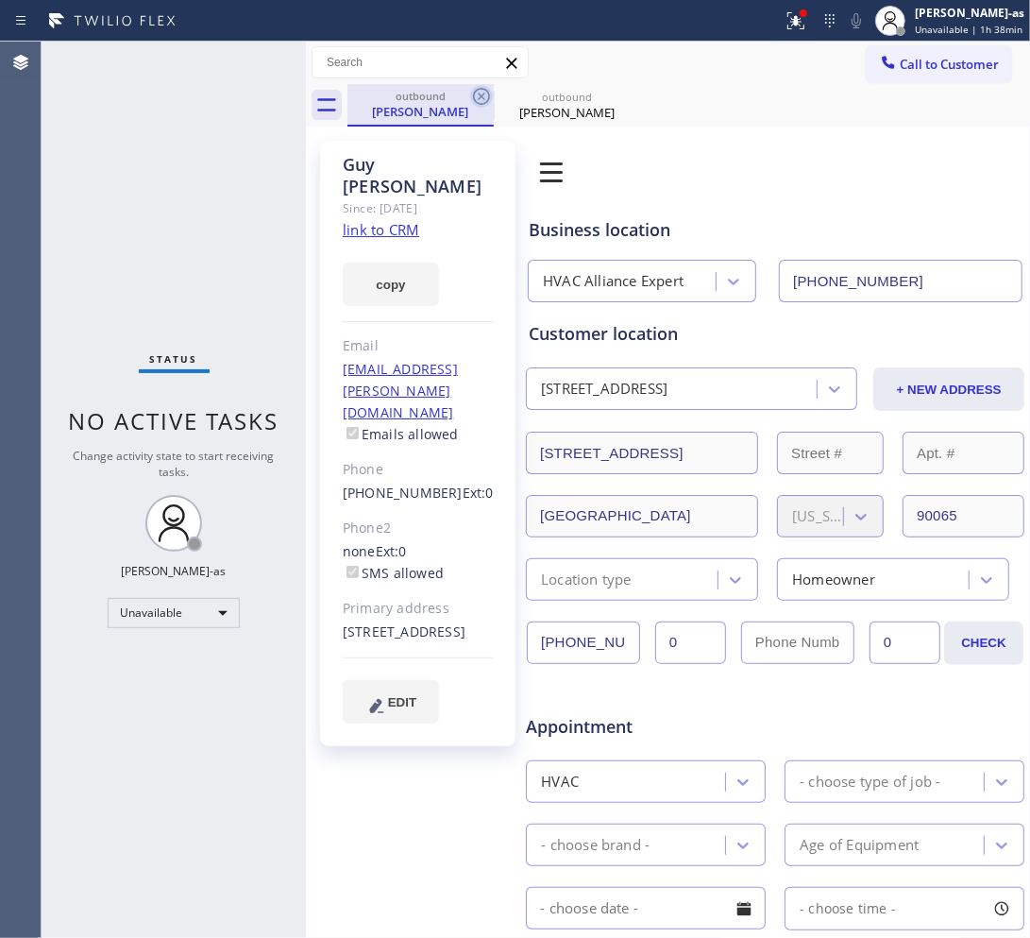
click at [478, 94] on icon at bounding box center [481, 96] width 23 height 23
click at [0, 0] on icon at bounding box center [0, 0] width 0 height 0
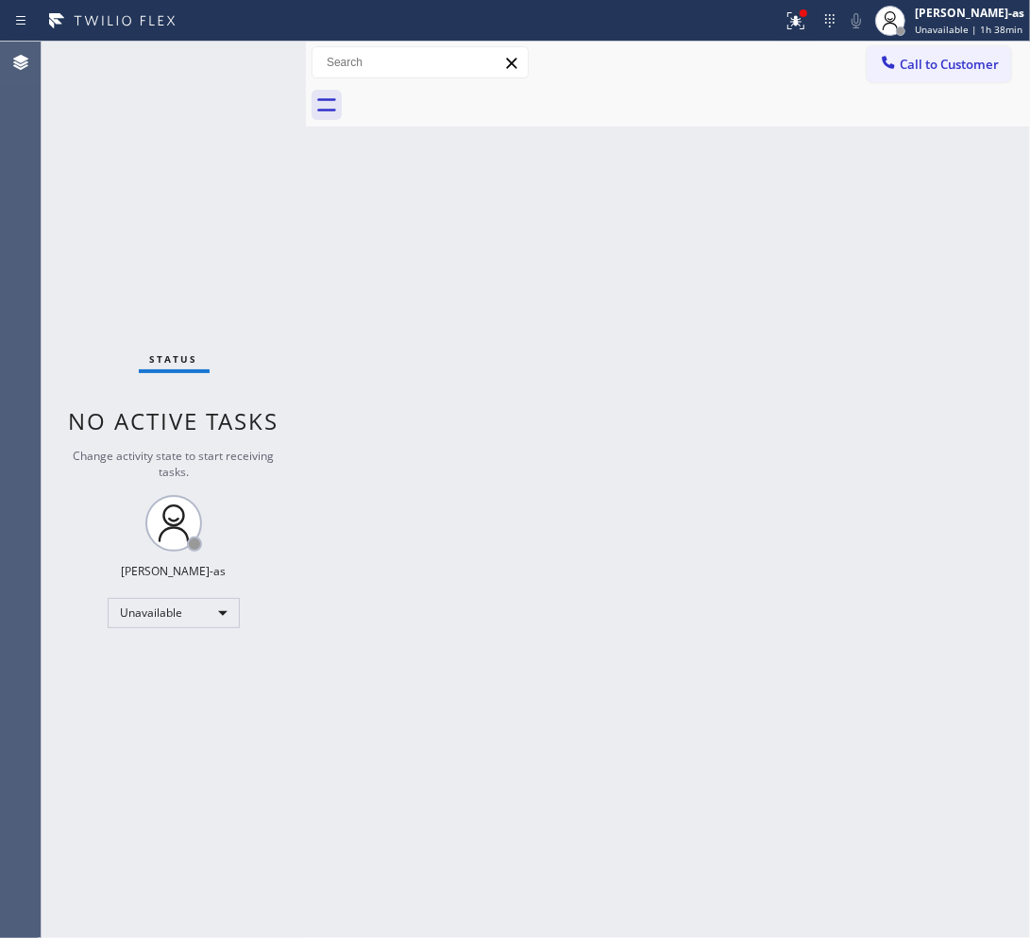
click at [478, 94] on div at bounding box center [688, 105] width 683 height 42
click at [465, 397] on div "Back to Dashboard Change Sender ID Customers Technicians Select a contact Outbo…" at bounding box center [668, 490] width 724 height 896
click at [182, 191] on div "Status No active tasks Change activity state to start receiving tasks. [PERSON_…" at bounding box center [174, 490] width 264 height 896
click at [326, 314] on div "Back to Dashboard Change Sender ID Customers Technicians Select a contact Outbo…" at bounding box center [668, 490] width 724 height 896
click at [549, 414] on div "Back to Dashboard Change Sender ID Customers Technicians Select a contact Outbo…" at bounding box center [668, 490] width 724 height 896
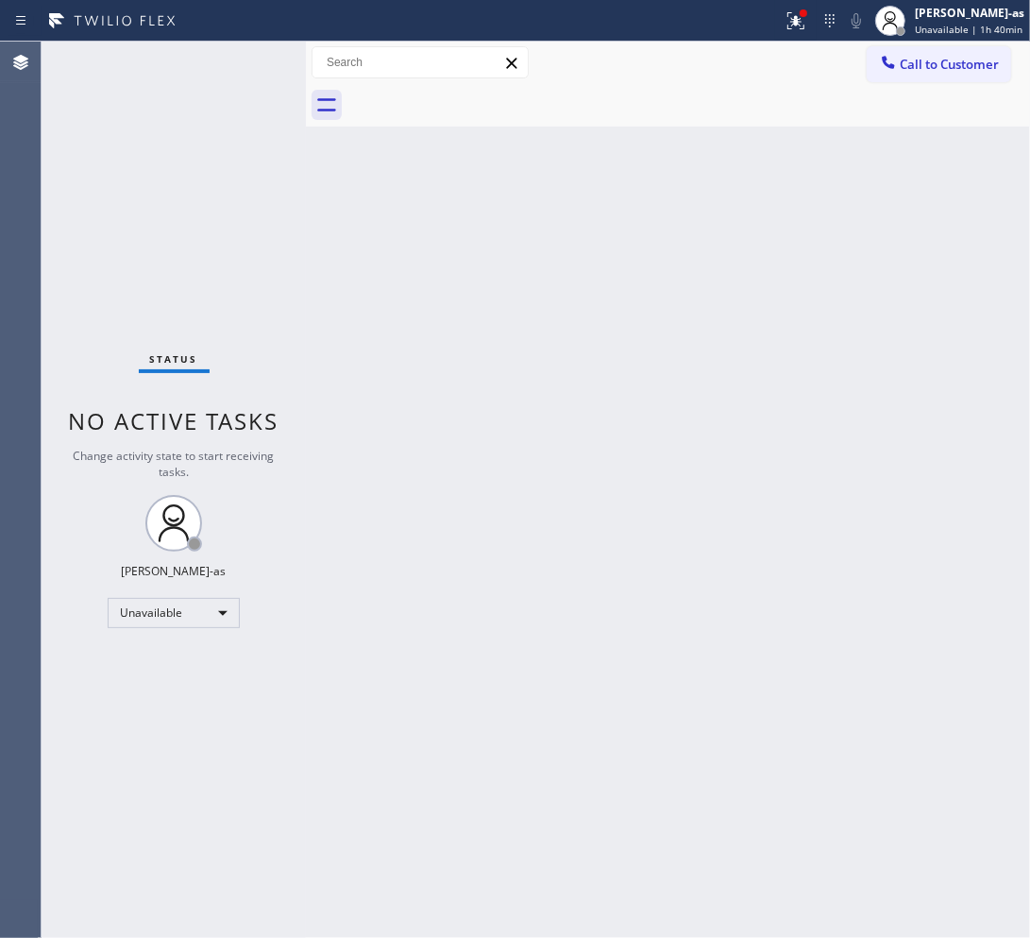
click at [336, 308] on div "Back to Dashboard Change Sender ID Customers Technicians Select a contact Outbo…" at bounding box center [668, 490] width 724 height 896
click at [515, 365] on div "Back to Dashboard Change Sender ID Customers Technicians Select a contact Outbo…" at bounding box center [668, 490] width 724 height 896
click at [491, 342] on div "Back to Dashboard Change Sender ID Customers Technicians Select a contact Outbo…" at bounding box center [668, 490] width 724 height 896
click at [160, 616] on div "Unavailable" at bounding box center [174, 613] width 132 height 30
drag, startPoint x: 161, startPoint y: 631, endPoint x: 204, endPoint y: 611, distance: 46.9
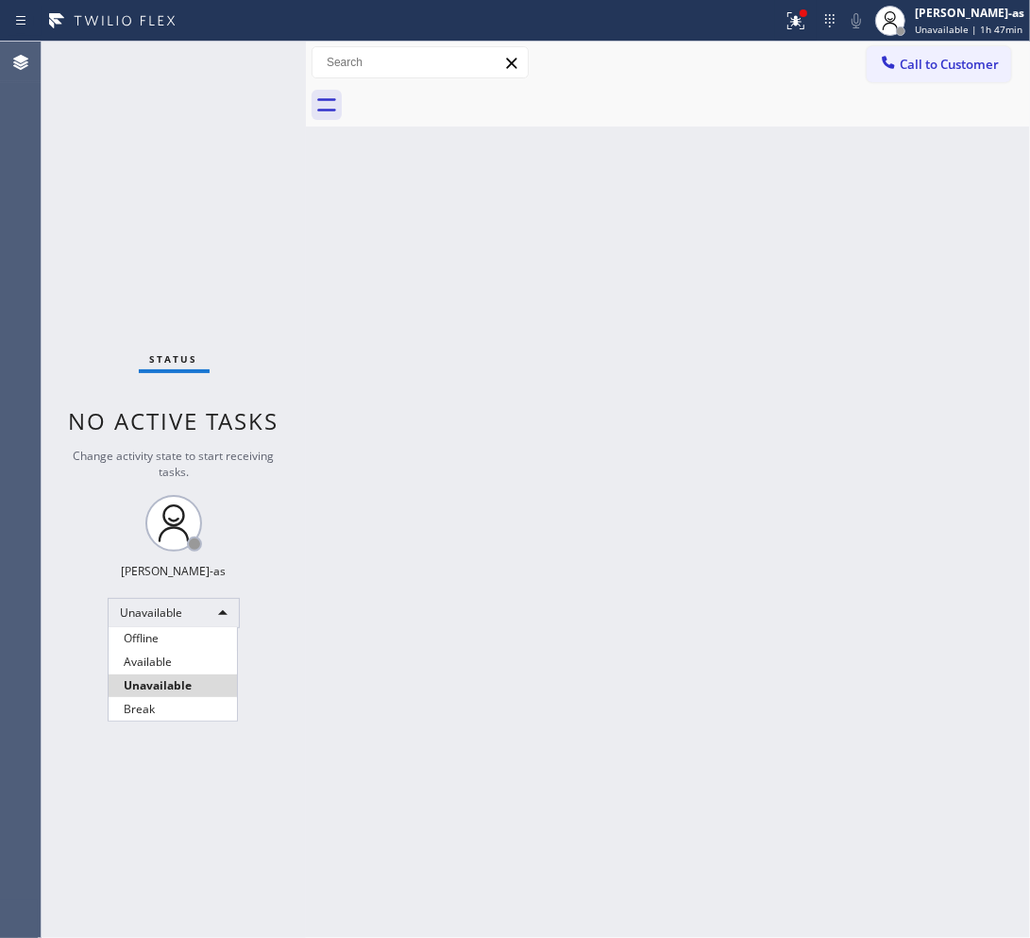
click at [167, 629] on li "Offline" at bounding box center [173, 638] width 128 height 23
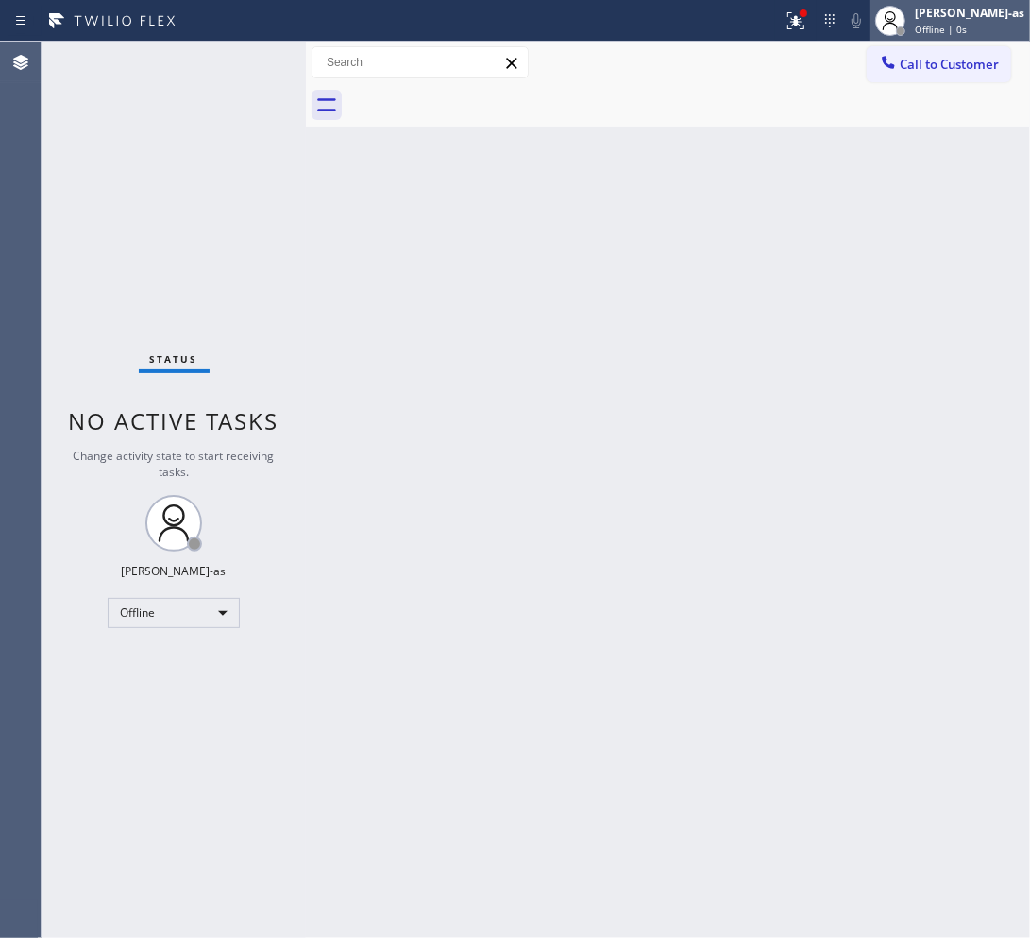
click at [950, 19] on div "[PERSON_NAME]-as" at bounding box center [970, 13] width 110 height 16
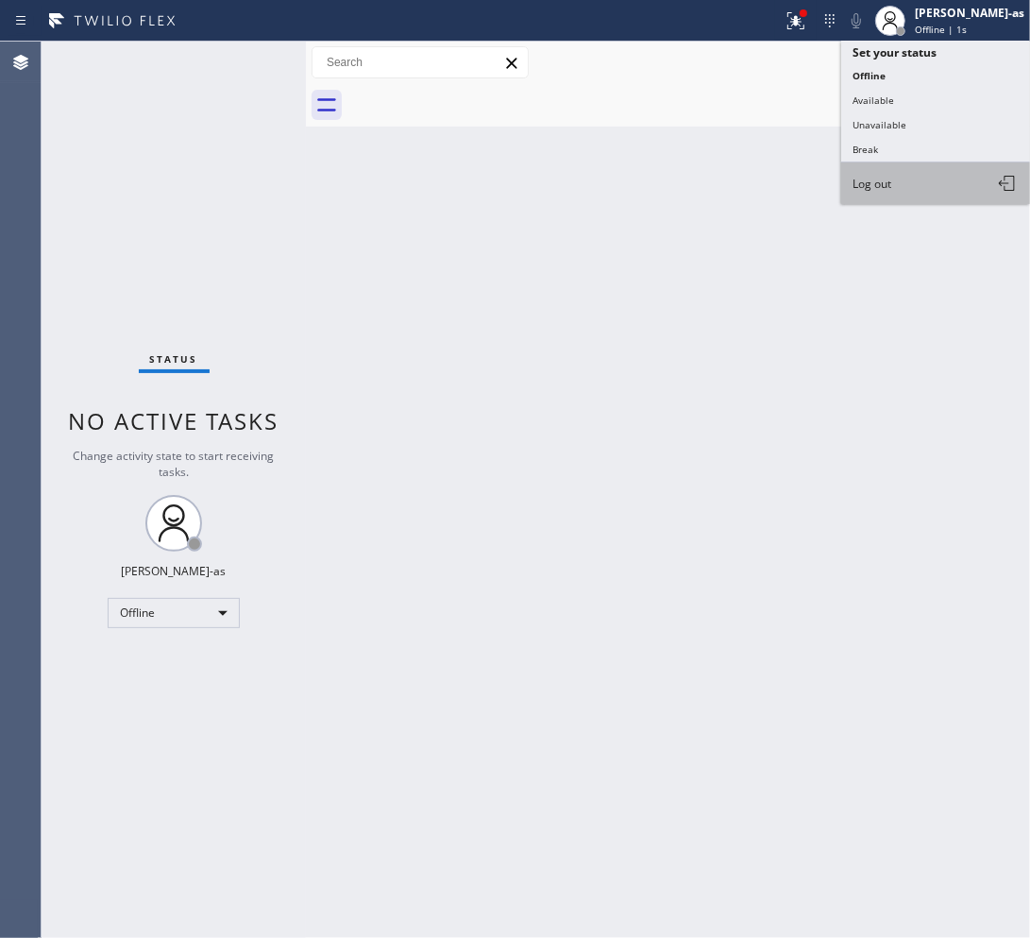
click at [879, 176] on span "Log out" at bounding box center [872, 184] width 39 height 16
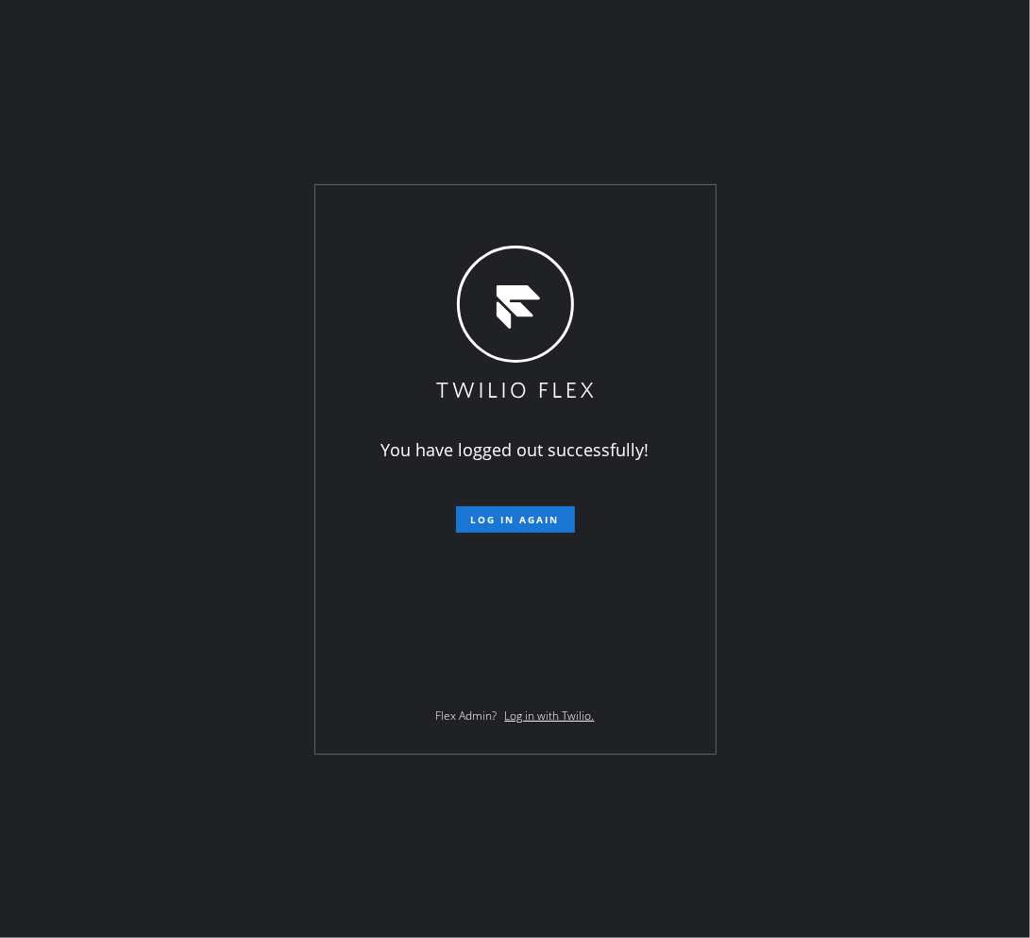
click at [888, 431] on div "You have logged out successfully! Log in again Flex Admin? Log in with Twilio." at bounding box center [515, 469] width 1030 height 938
